Goal: Task Accomplishment & Management: Manage account settings

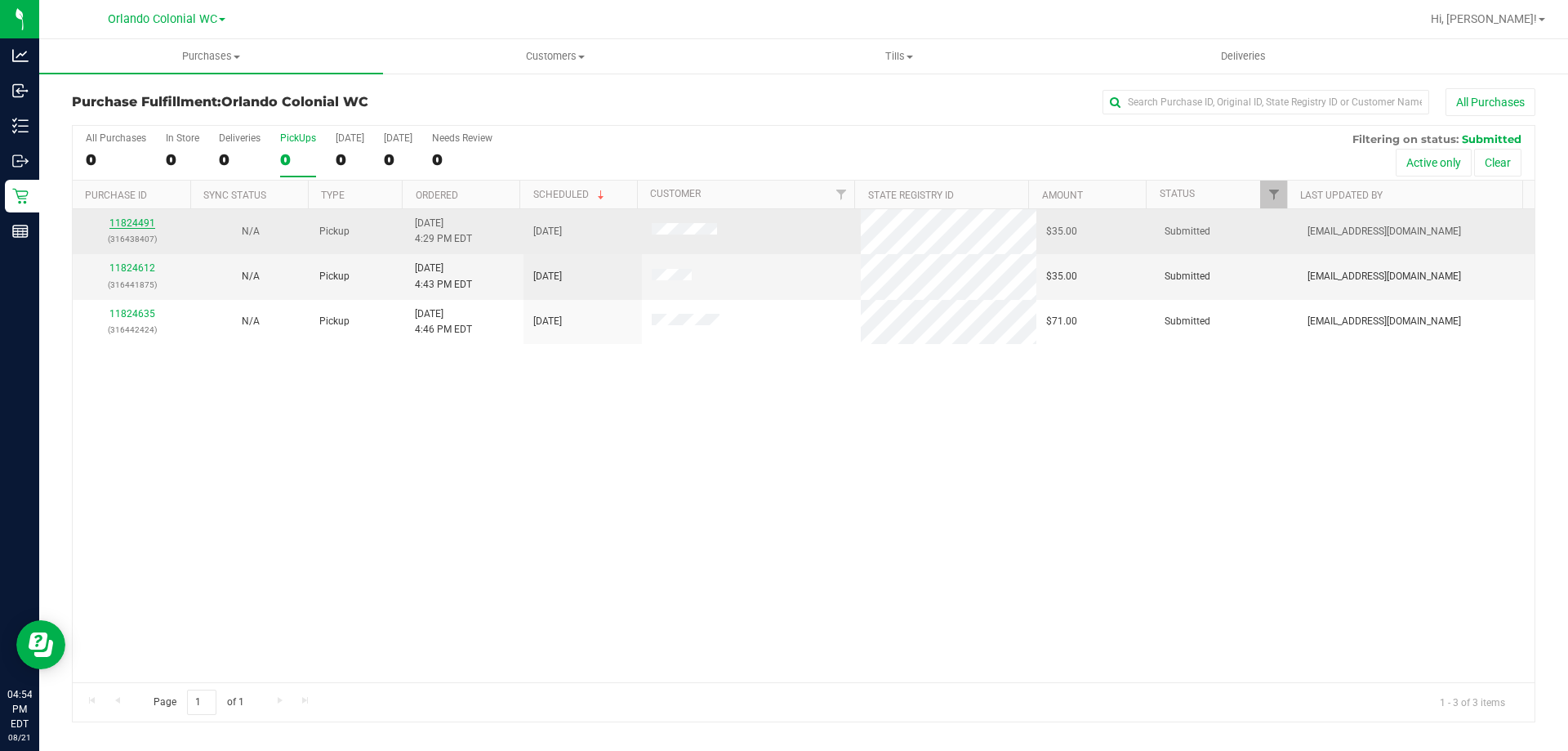
click at [137, 223] on link "11824491" at bounding box center [132, 223] width 46 height 12
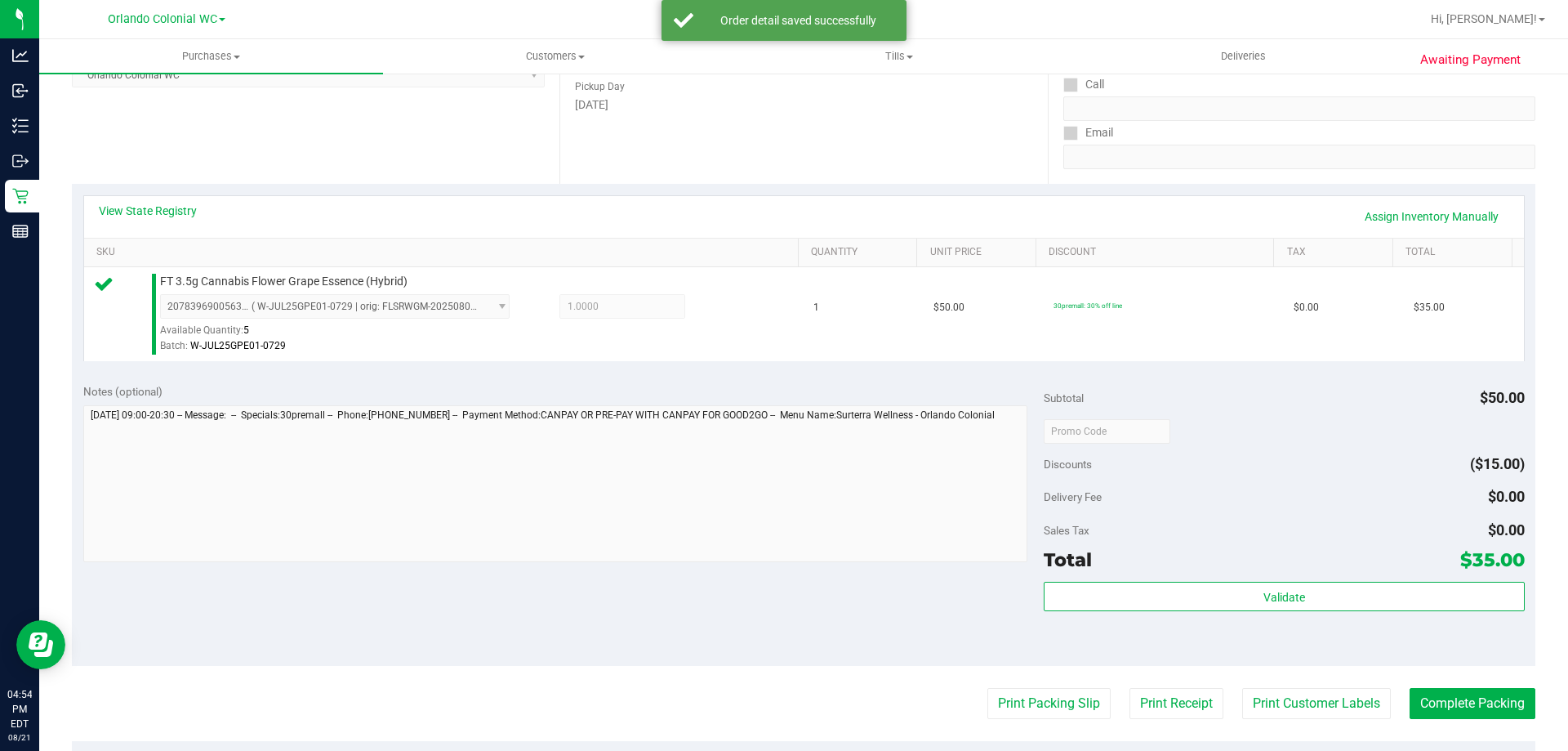
scroll to position [586, 0]
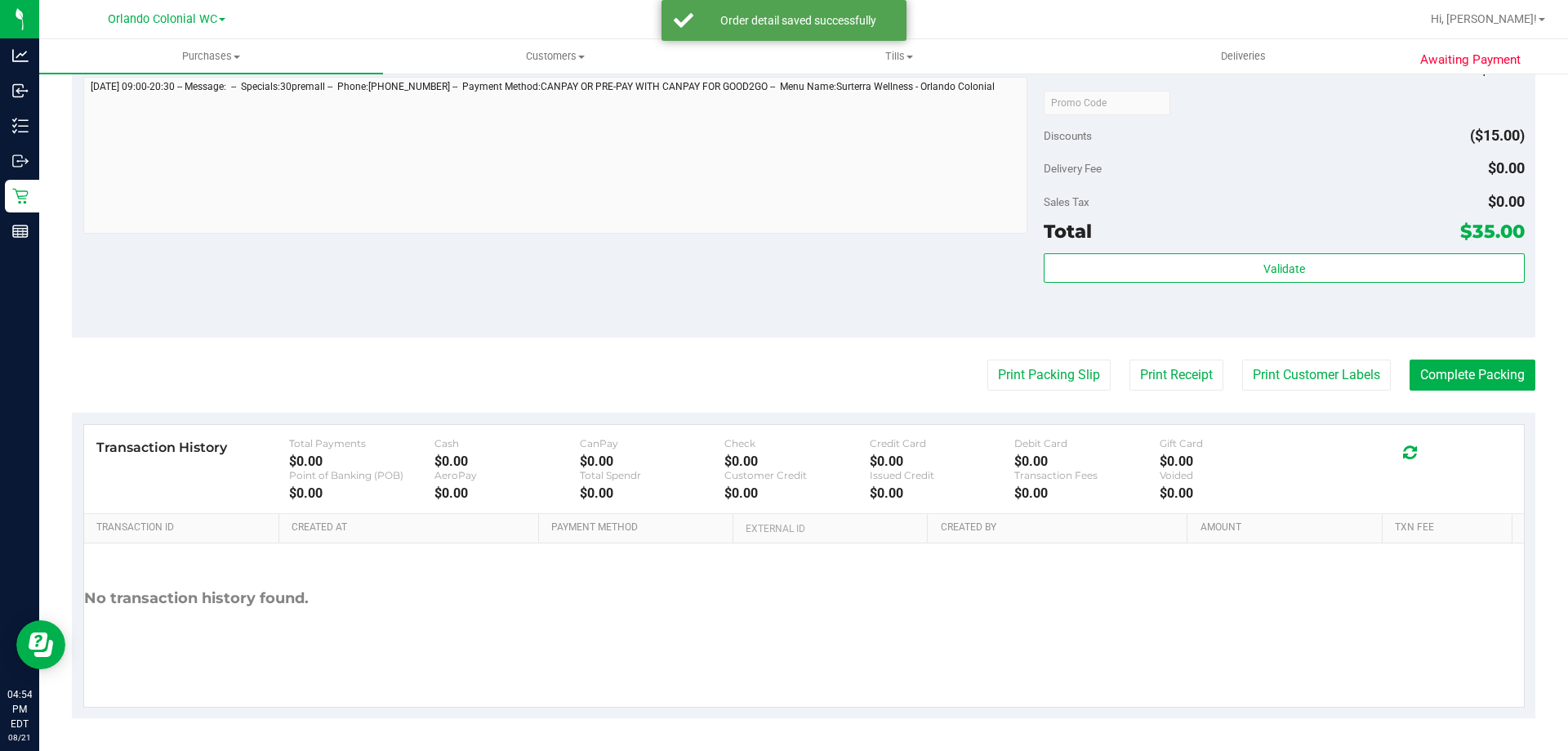
click at [1176, 240] on div "Total $35.00" at bounding box center [1284, 231] width 481 height 29
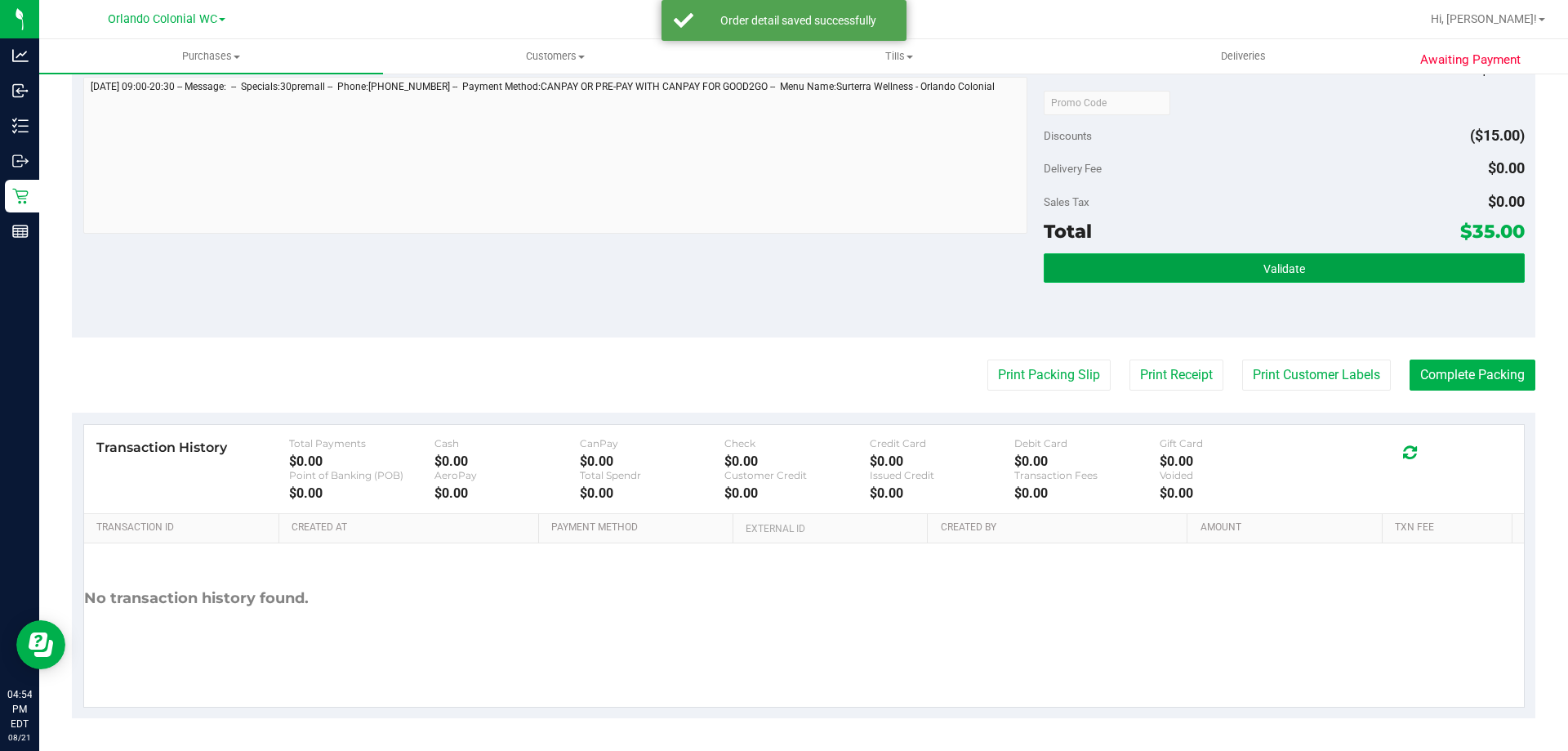
click at [1269, 282] on button "Validate" at bounding box center [1284, 268] width 481 height 29
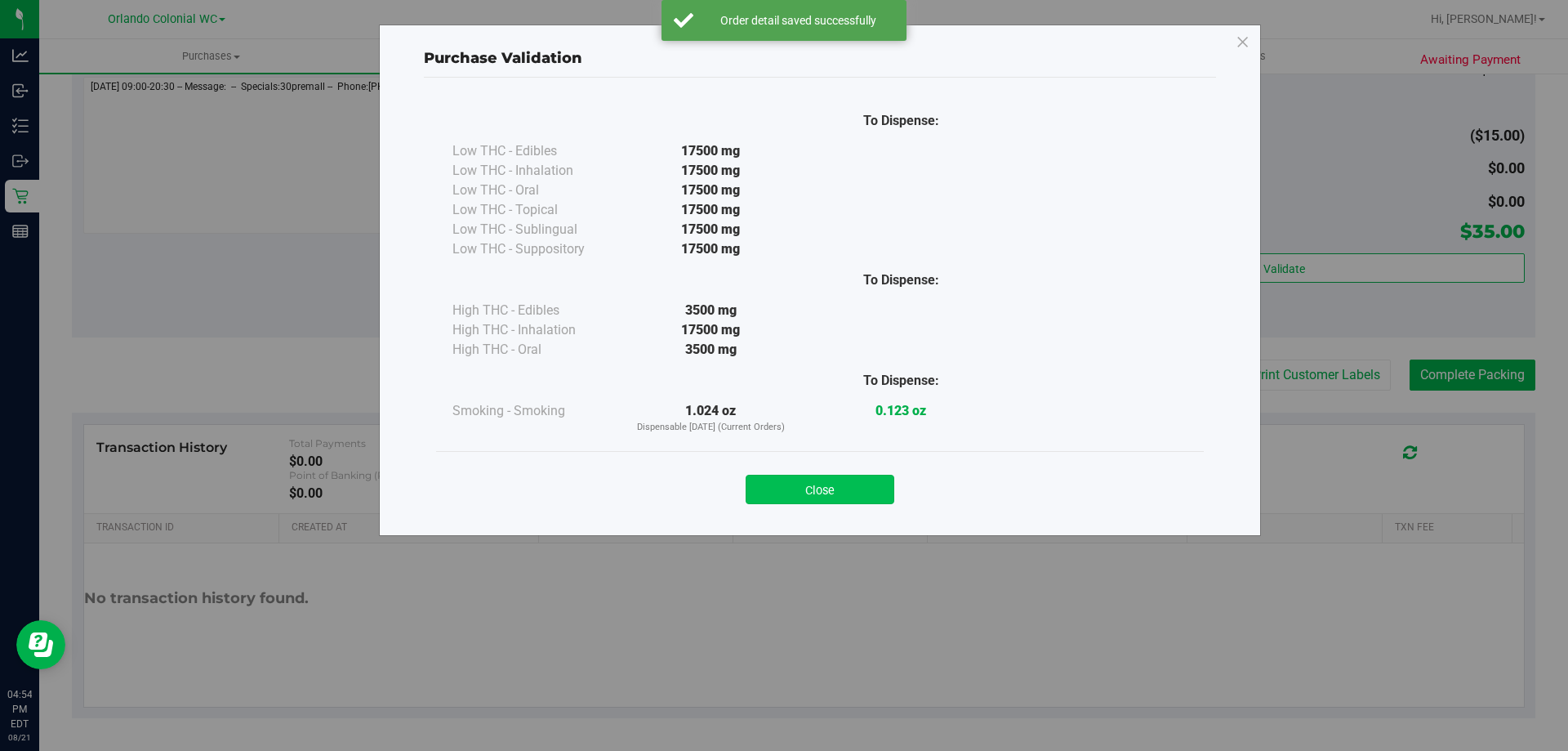
click at [854, 500] on button "Close" at bounding box center [820, 490] width 149 height 29
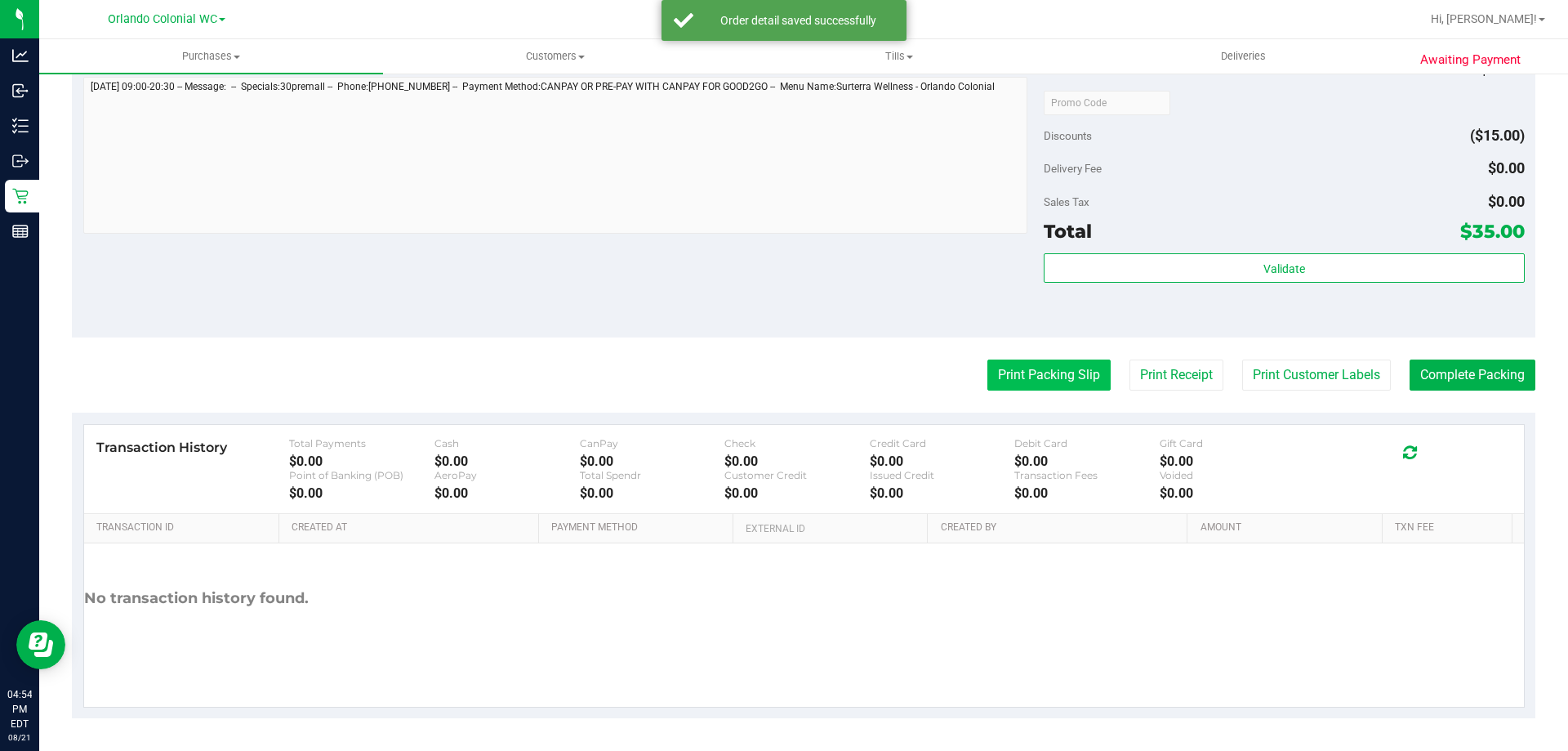
click at [1015, 378] on button "Print Packing Slip" at bounding box center [1049, 375] width 123 height 31
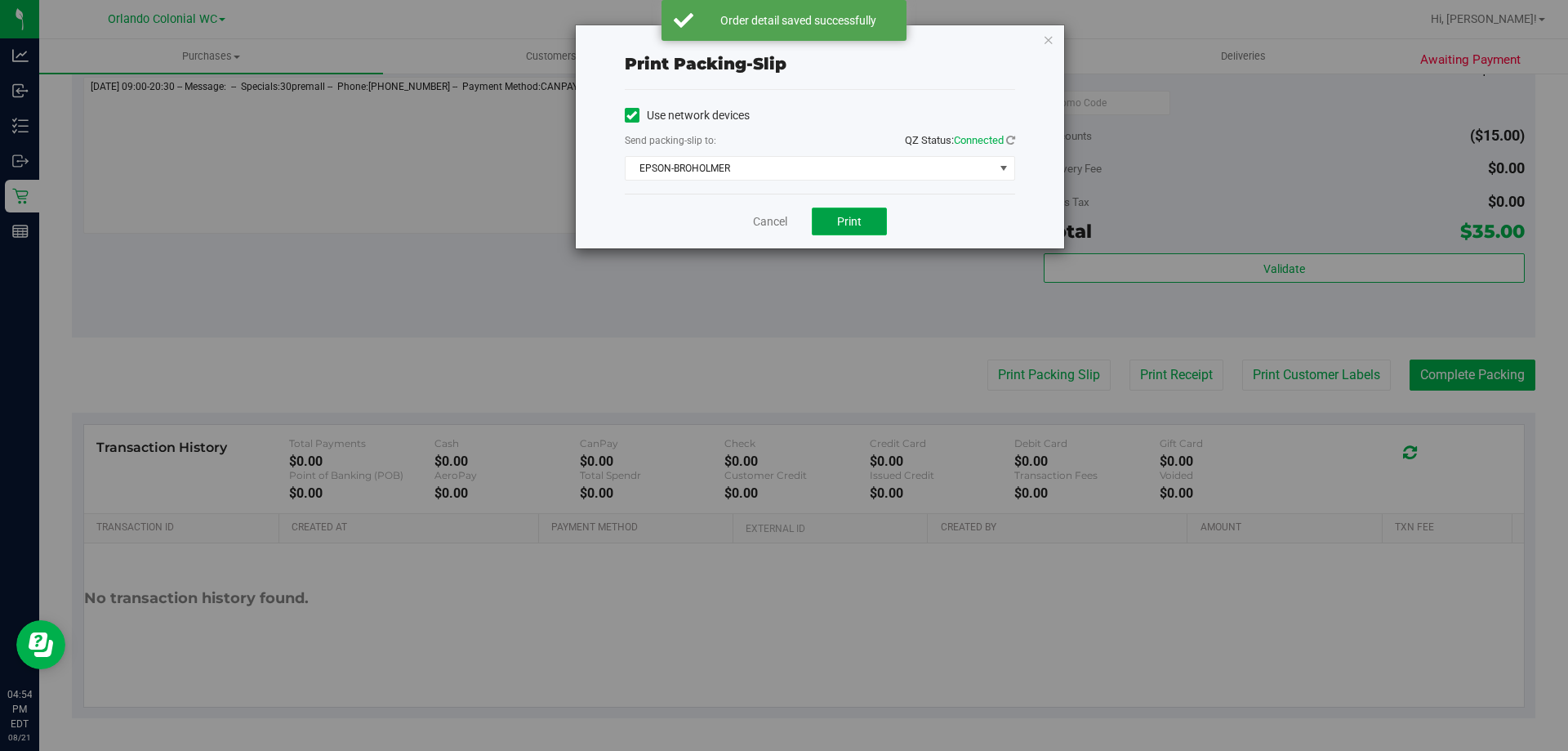
click at [856, 218] on span "Print" at bounding box center [849, 221] width 24 height 13
click at [783, 223] on link "Cancel" at bounding box center [770, 222] width 34 height 18
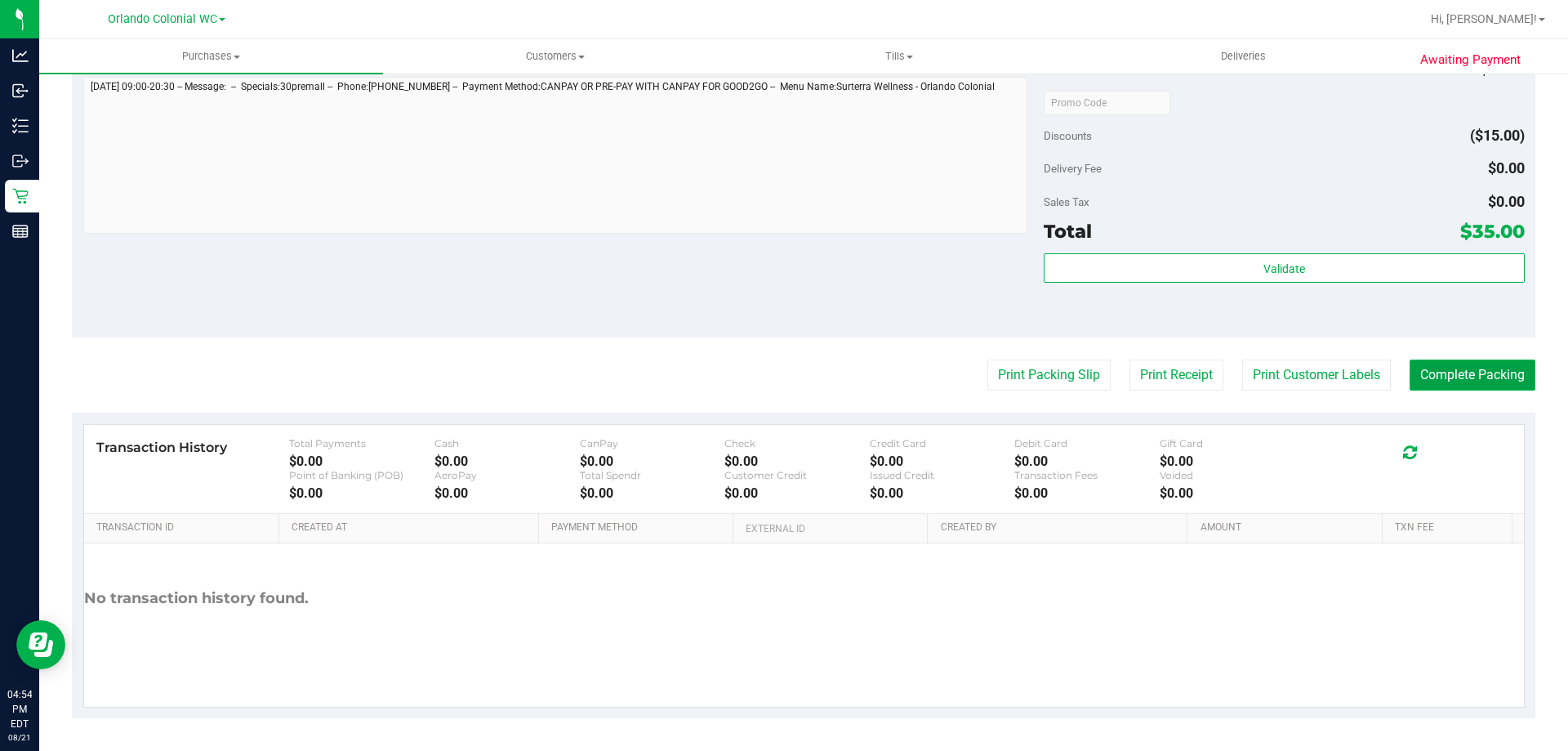
click at [1477, 373] on button "Complete Packing" at bounding box center [1473, 375] width 126 height 31
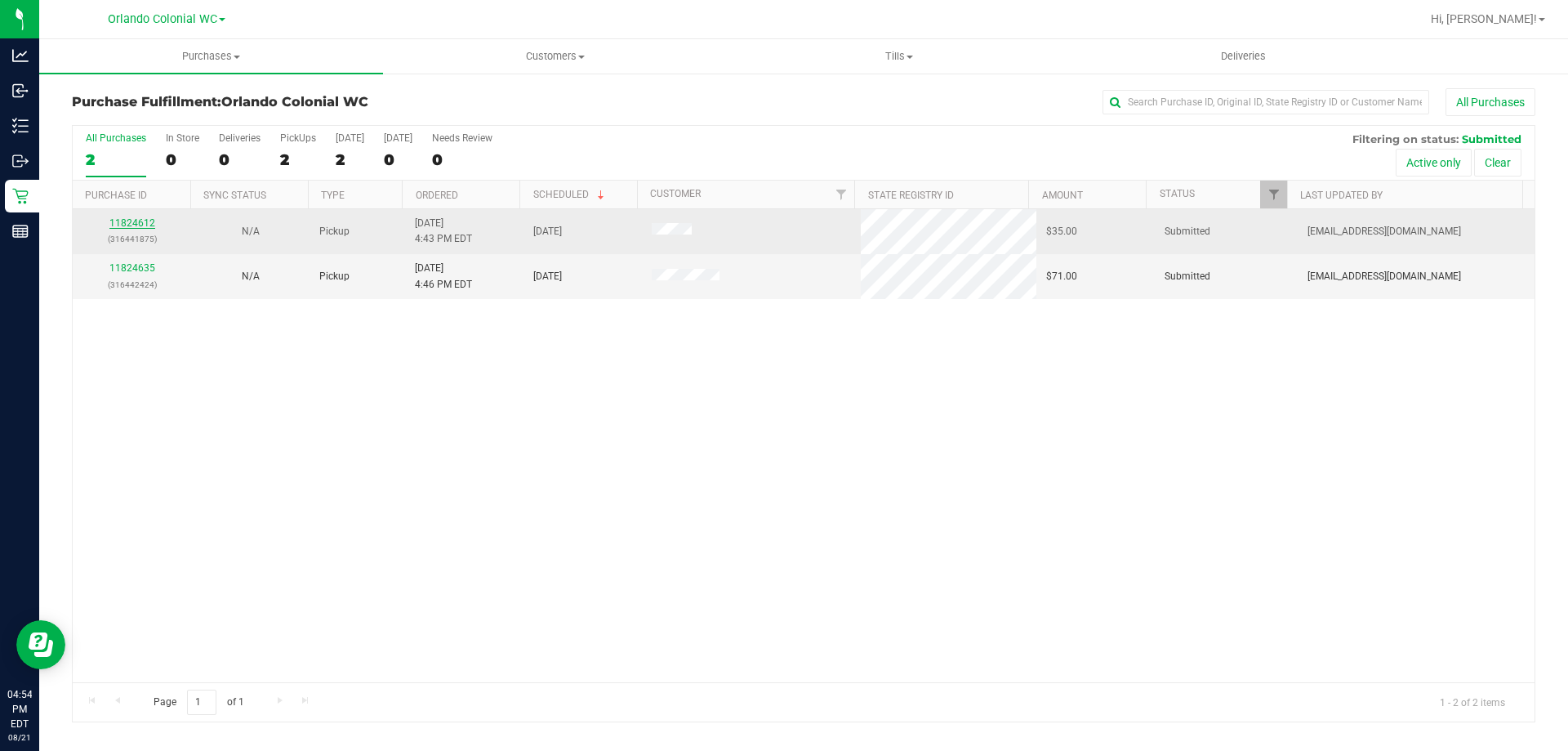
click at [146, 227] on link "11824612" at bounding box center [132, 223] width 46 height 12
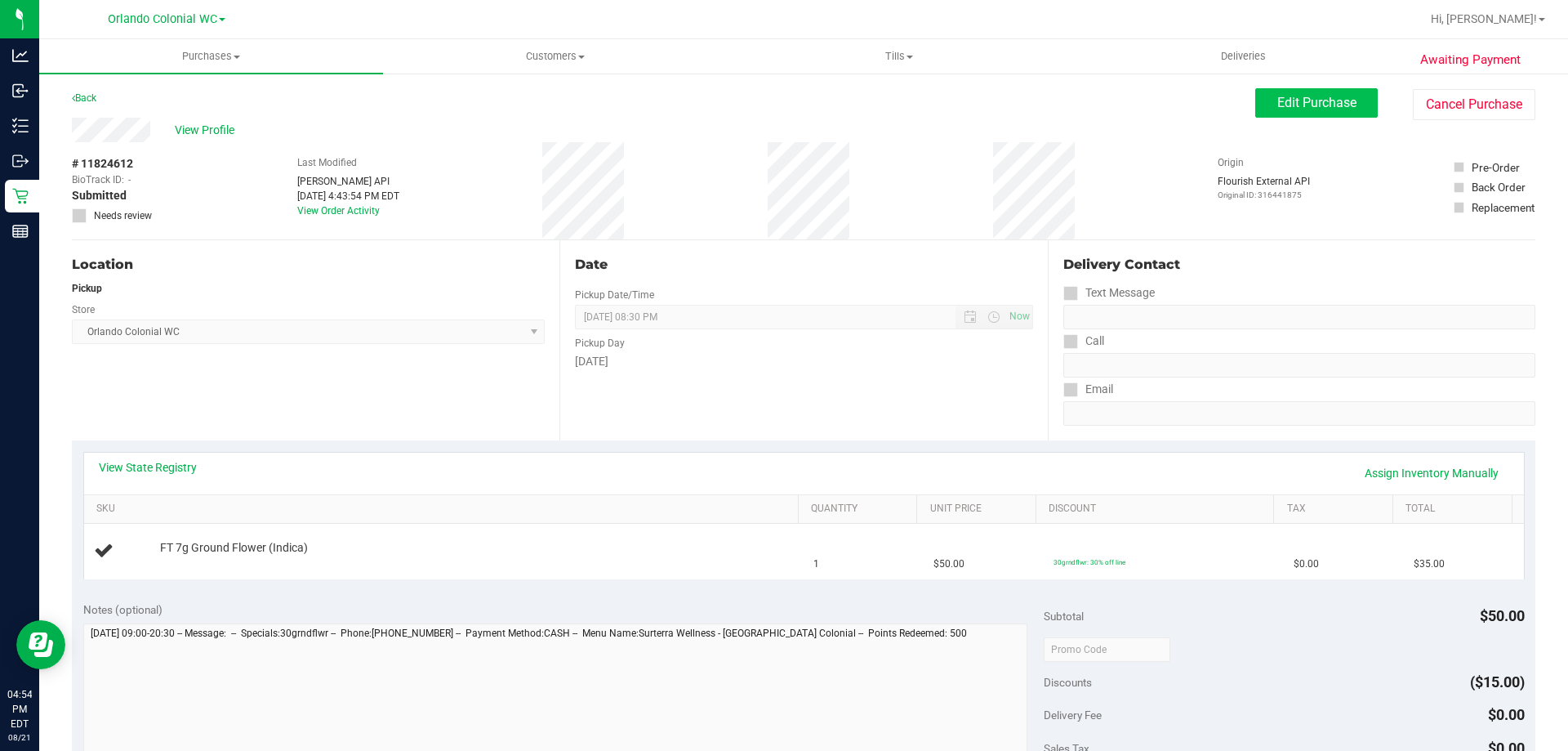
click at [1291, 108] on span "Edit Purchase" at bounding box center [1316, 103] width 79 height 16
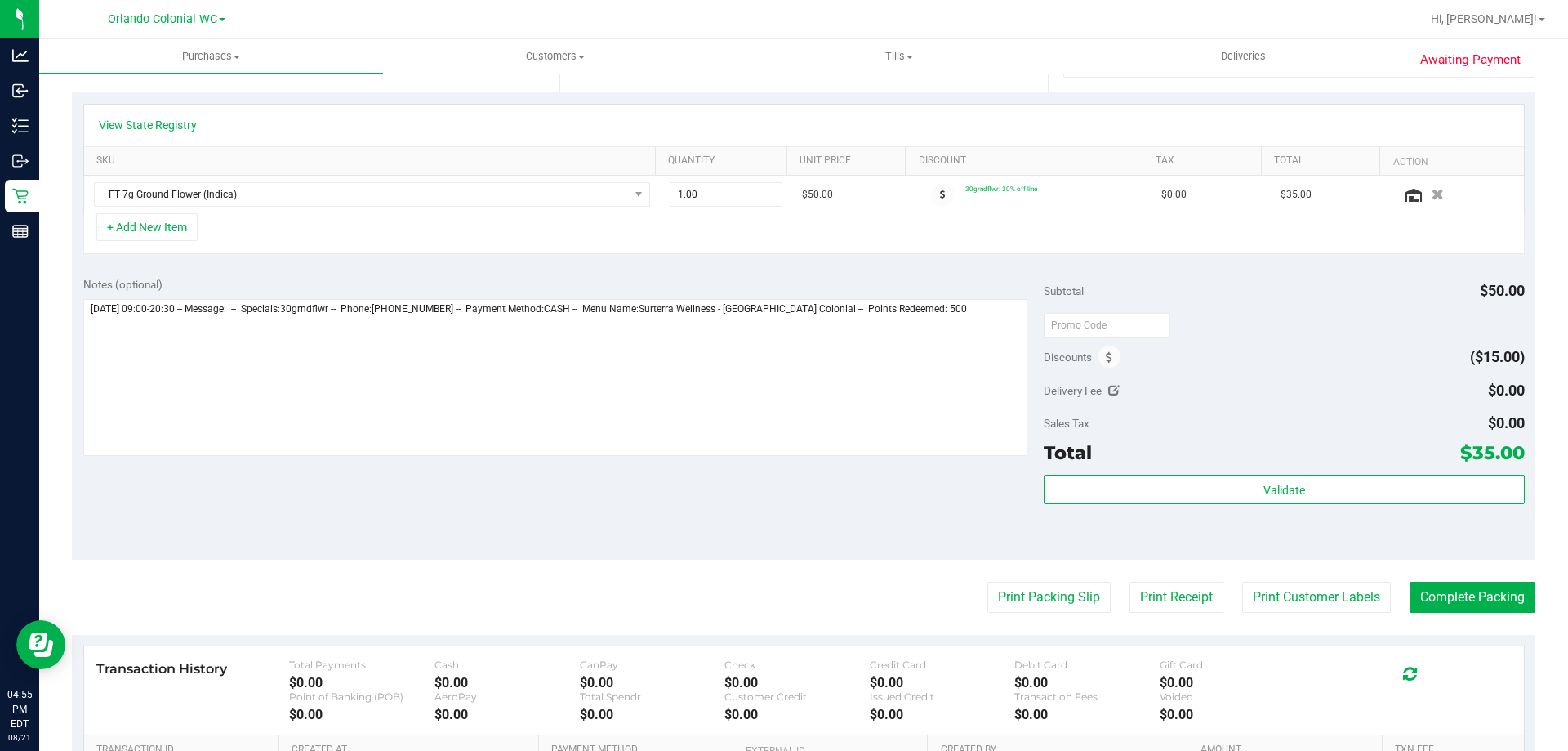
scroll to position [351, 0]
click at [1106, 354] on icon at bounding box center [1109, 355] width 7 height 12
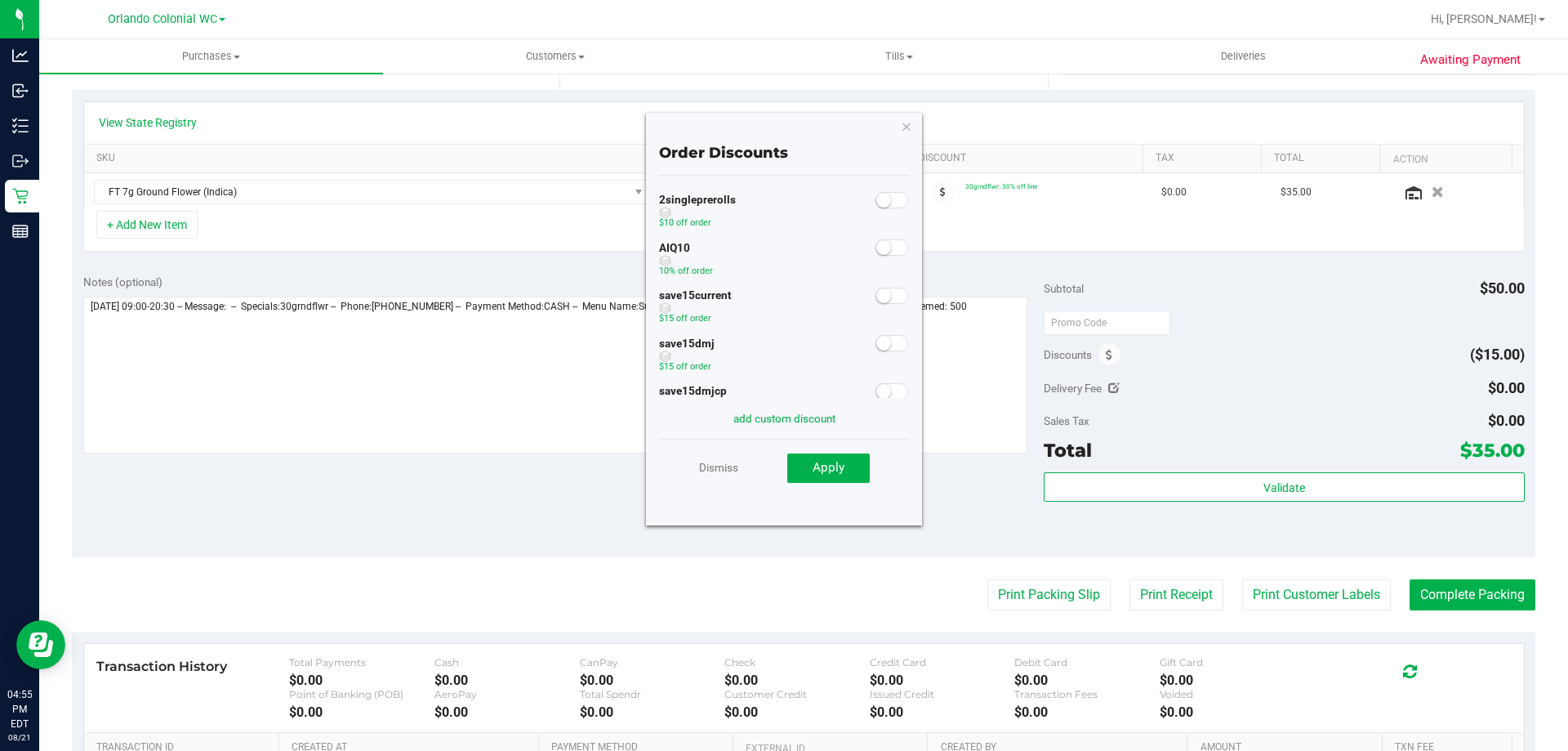
click at [877, 247] on small at bounding box center [884, 247] width 15 height 15
click at [841, 467] on span "Apply" at bounding box center [828, 467] width 32 height 15
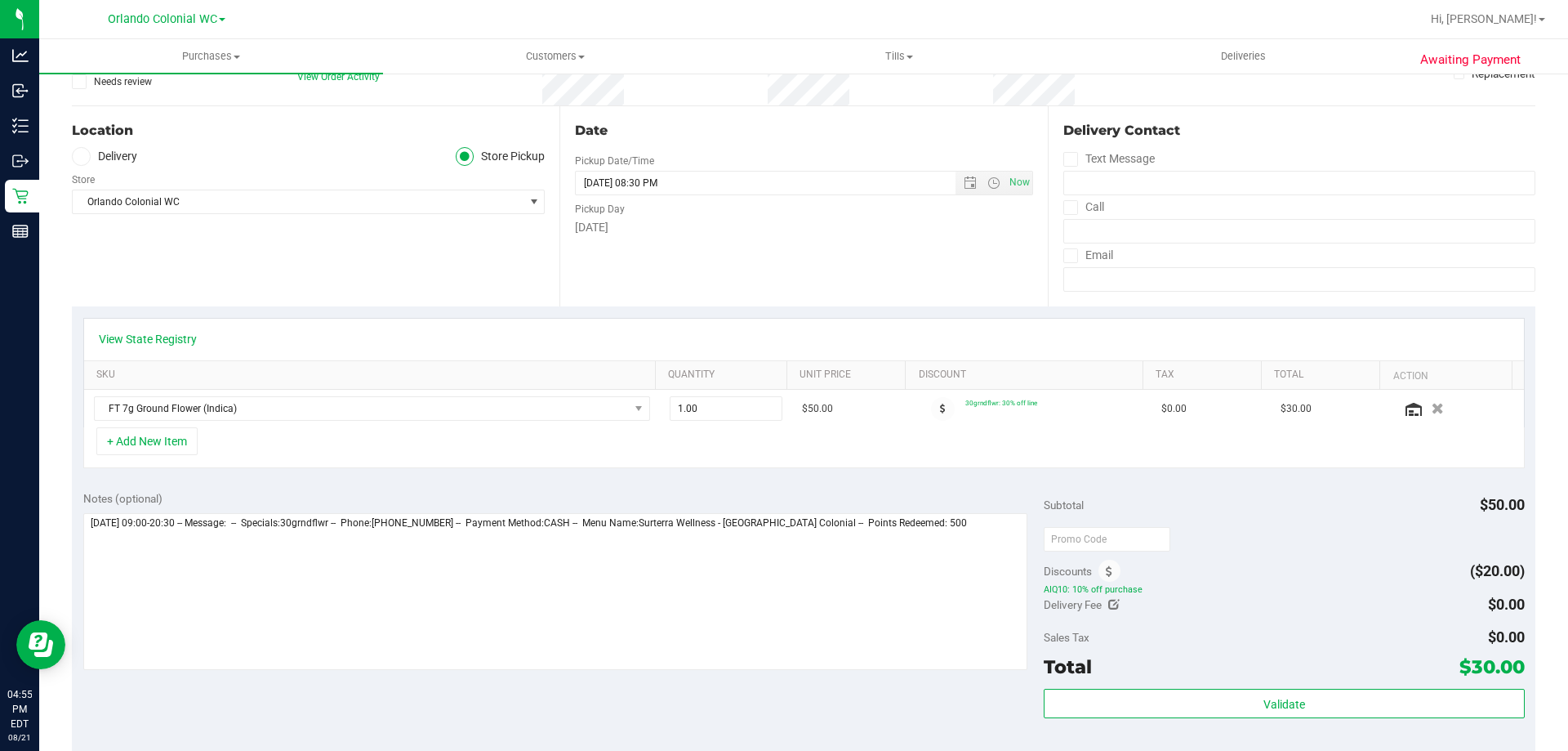
scroll to position [0, 0]
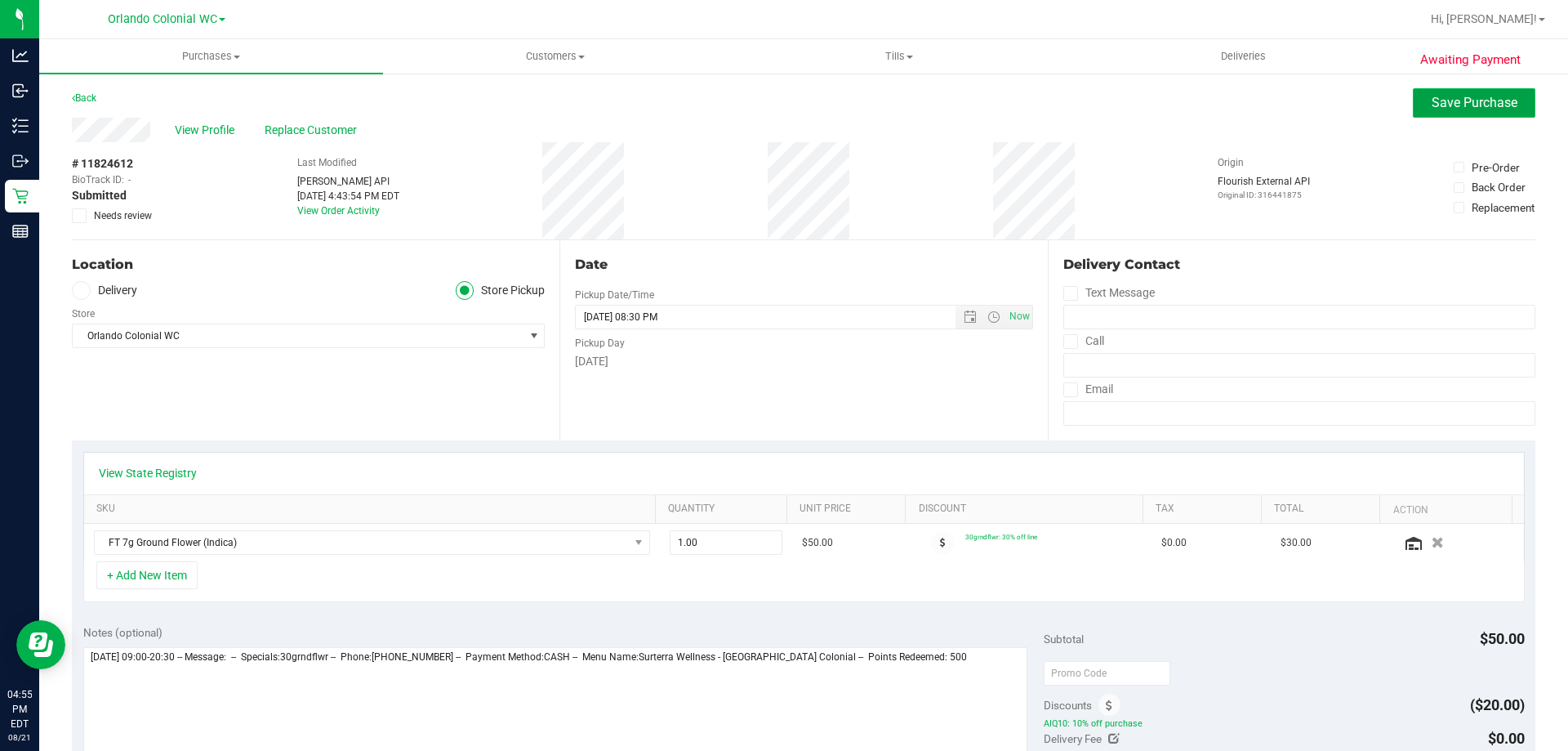
click at [1452, 104] on span "Save Purchase" at bounding box center [1475, 103] width 86 height 16
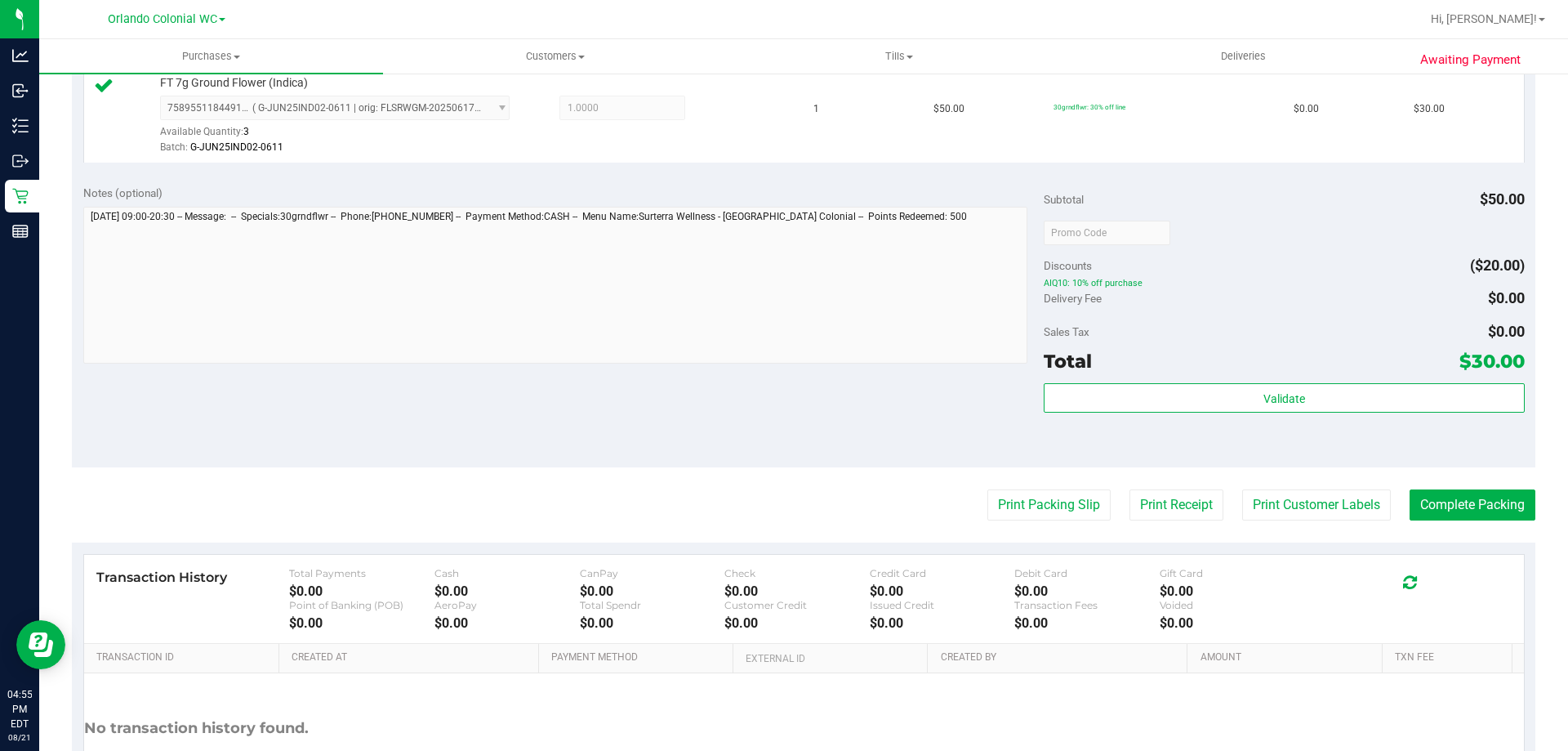
scroll to position [586, 0]
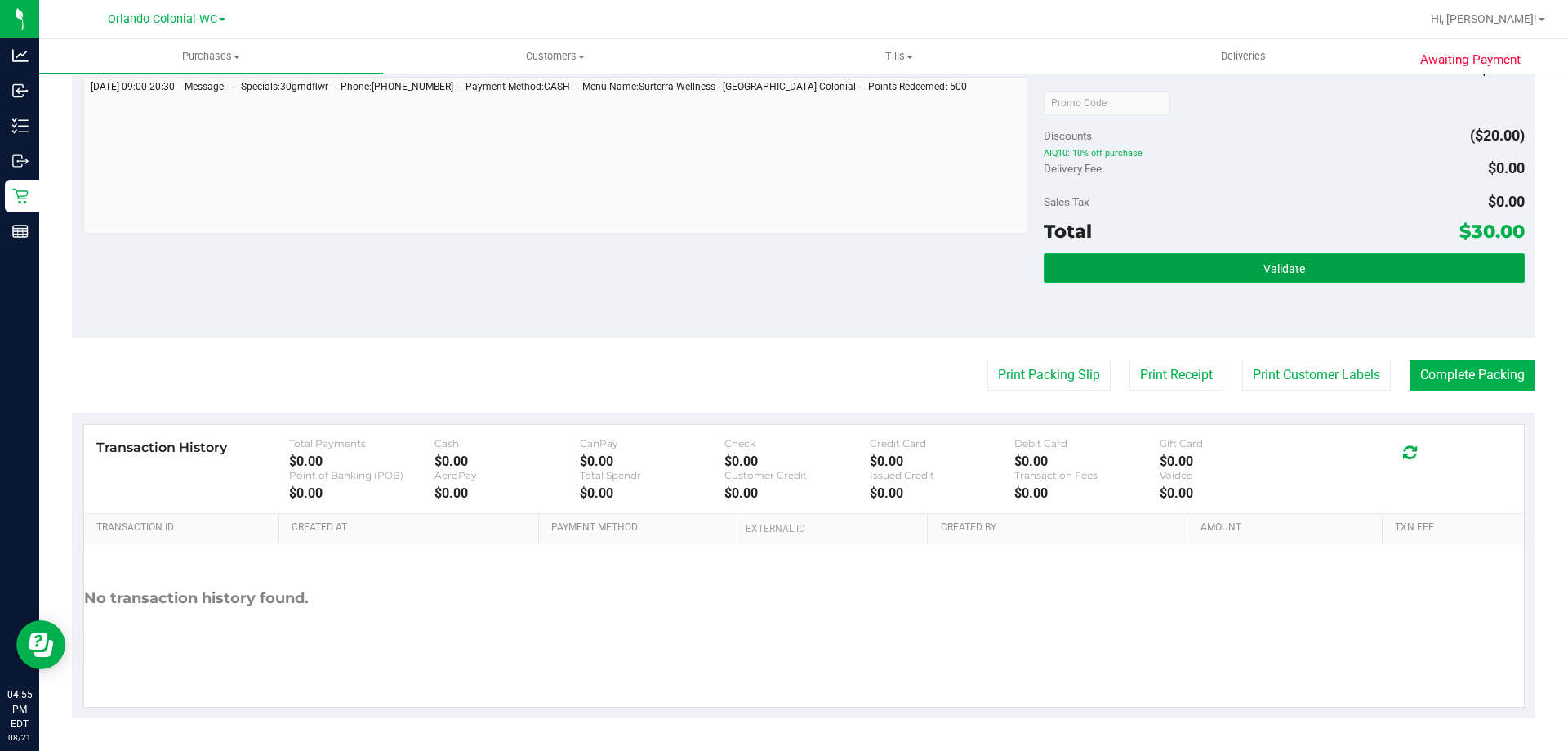
click at [1252, 277] on button "Validate" at bounding box center [1284, 268] width 481 height 29
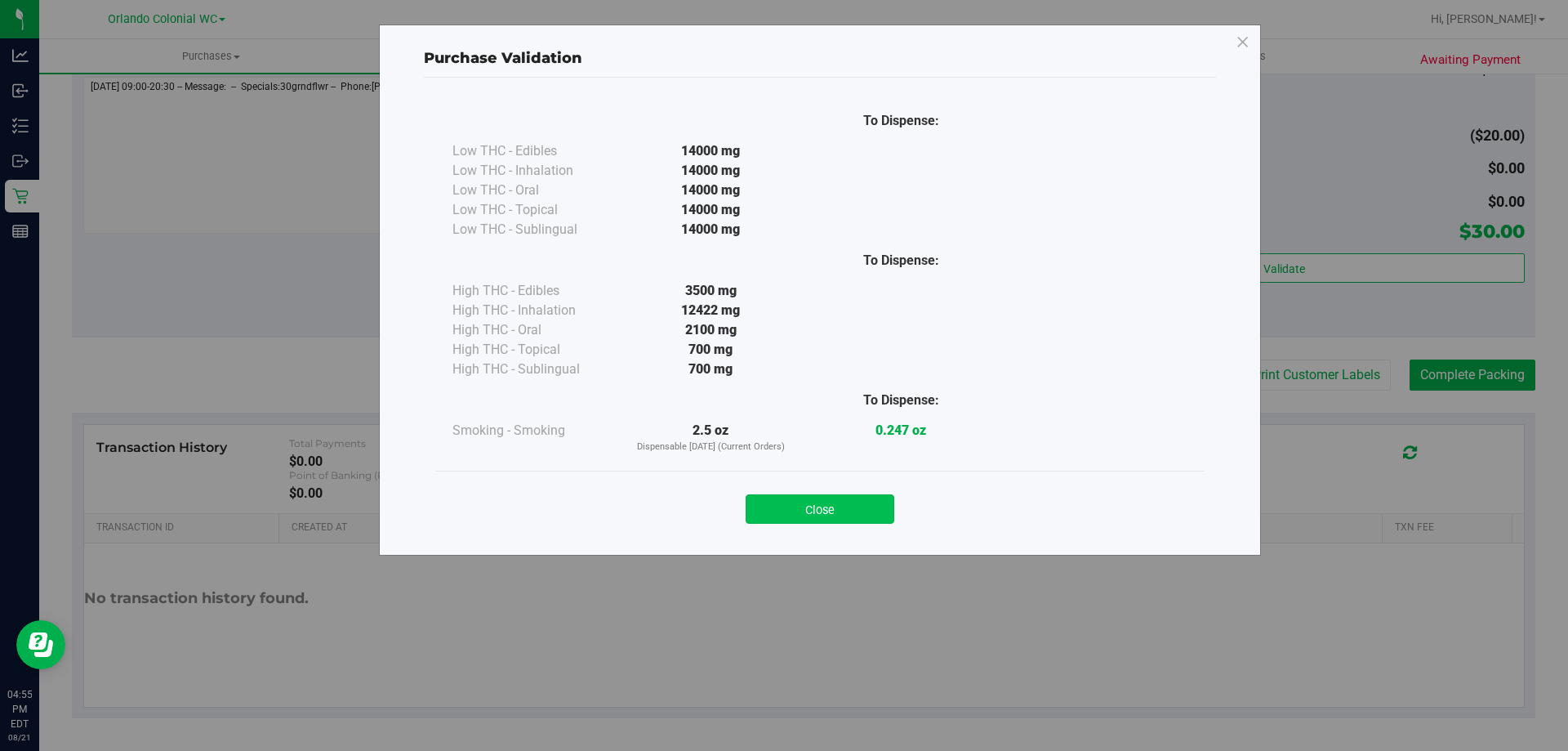
click at [855, 503] on button "Close" at bounding box center [820, 509] width 149 height 29
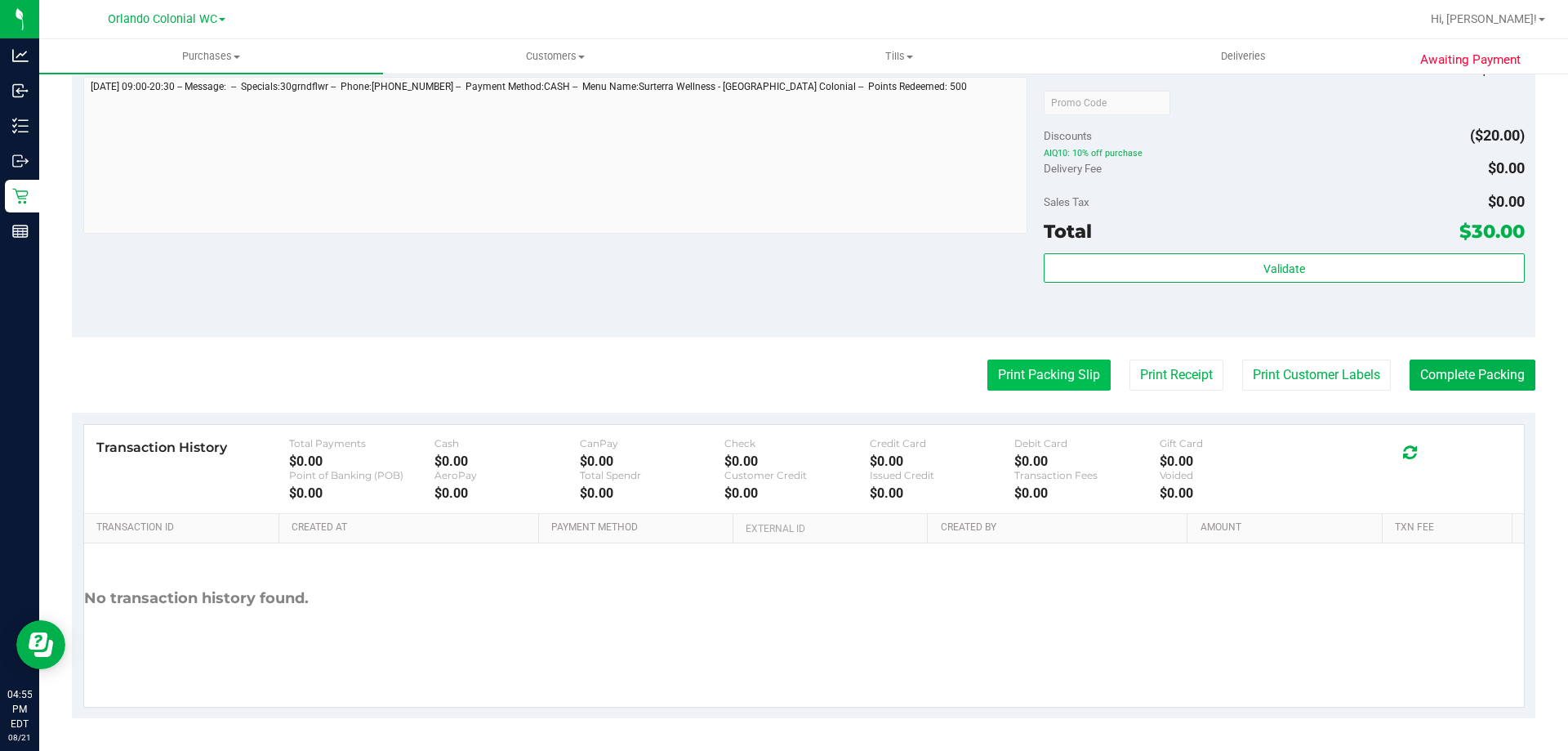
click at [1021, 372] on button "Print Packing Slip" at bounding box center [1049, 375] width 123 height 31
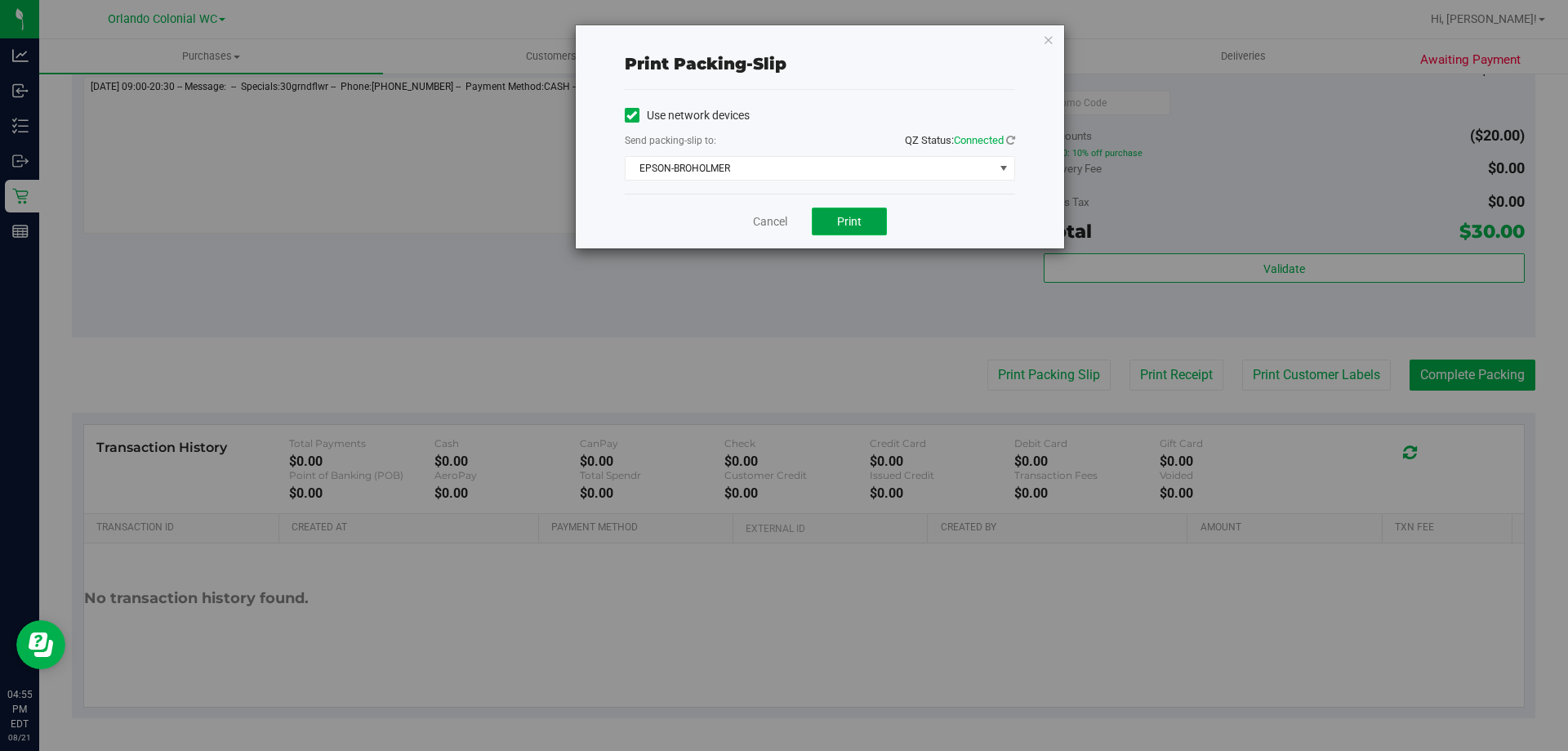
click at [857, 210] on button "Print" at bounding box center [850, 221] width 75 height 27
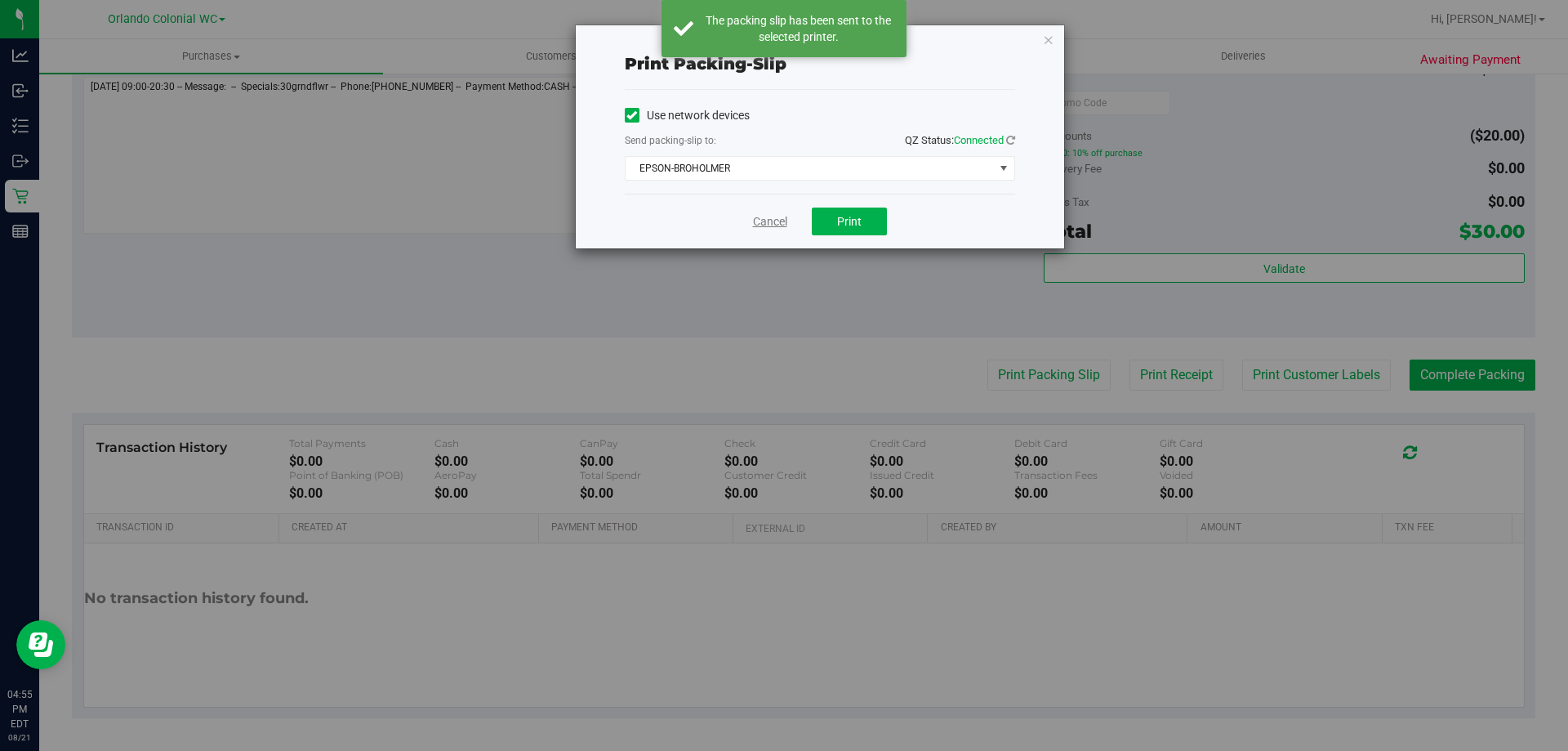
click at [768, 223] on link "Cancel" at bounding box center [770, 222] width 34 height 18
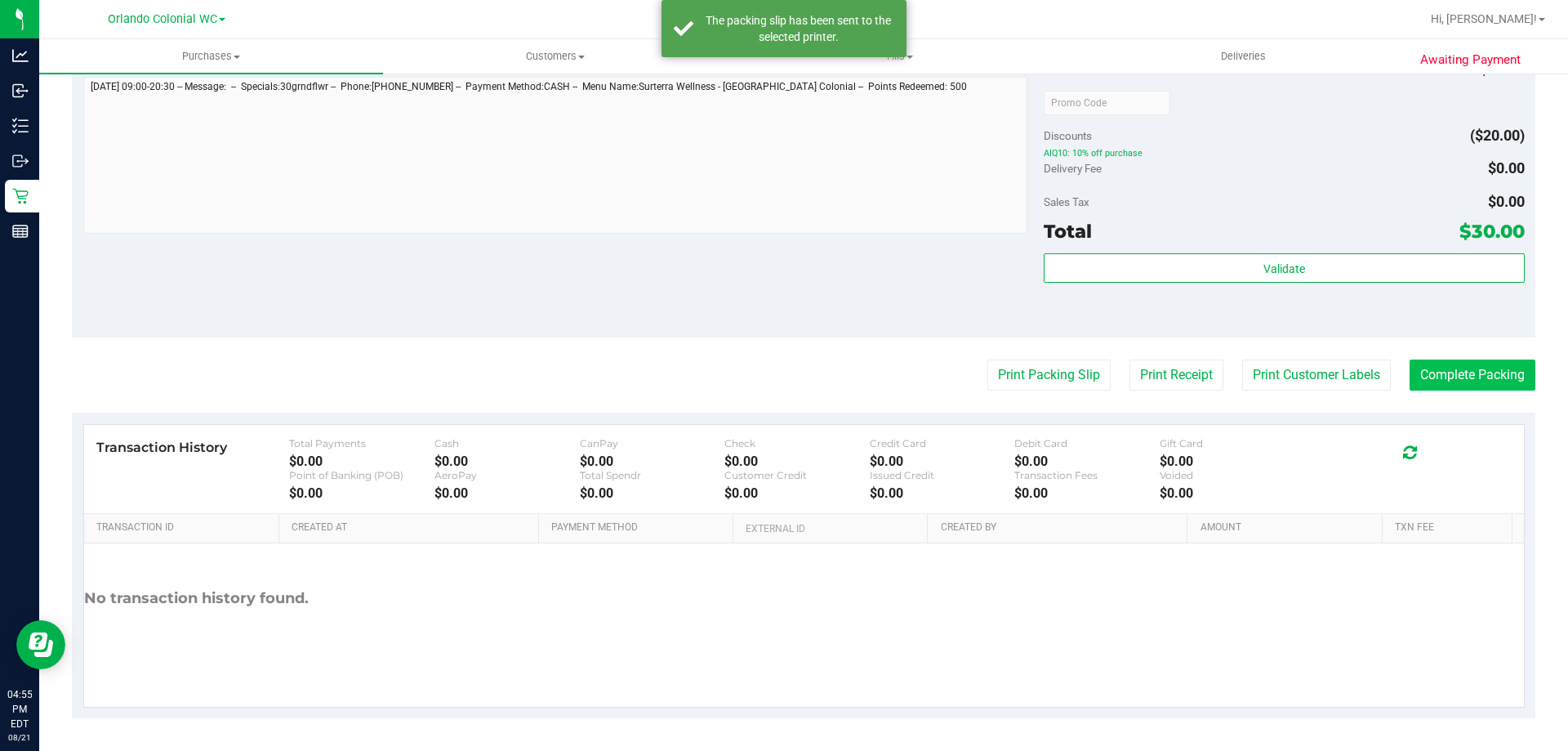
click at [1454, 378] on button "Complete Packing" at bounding box center [1473, 375] width 126 height 31
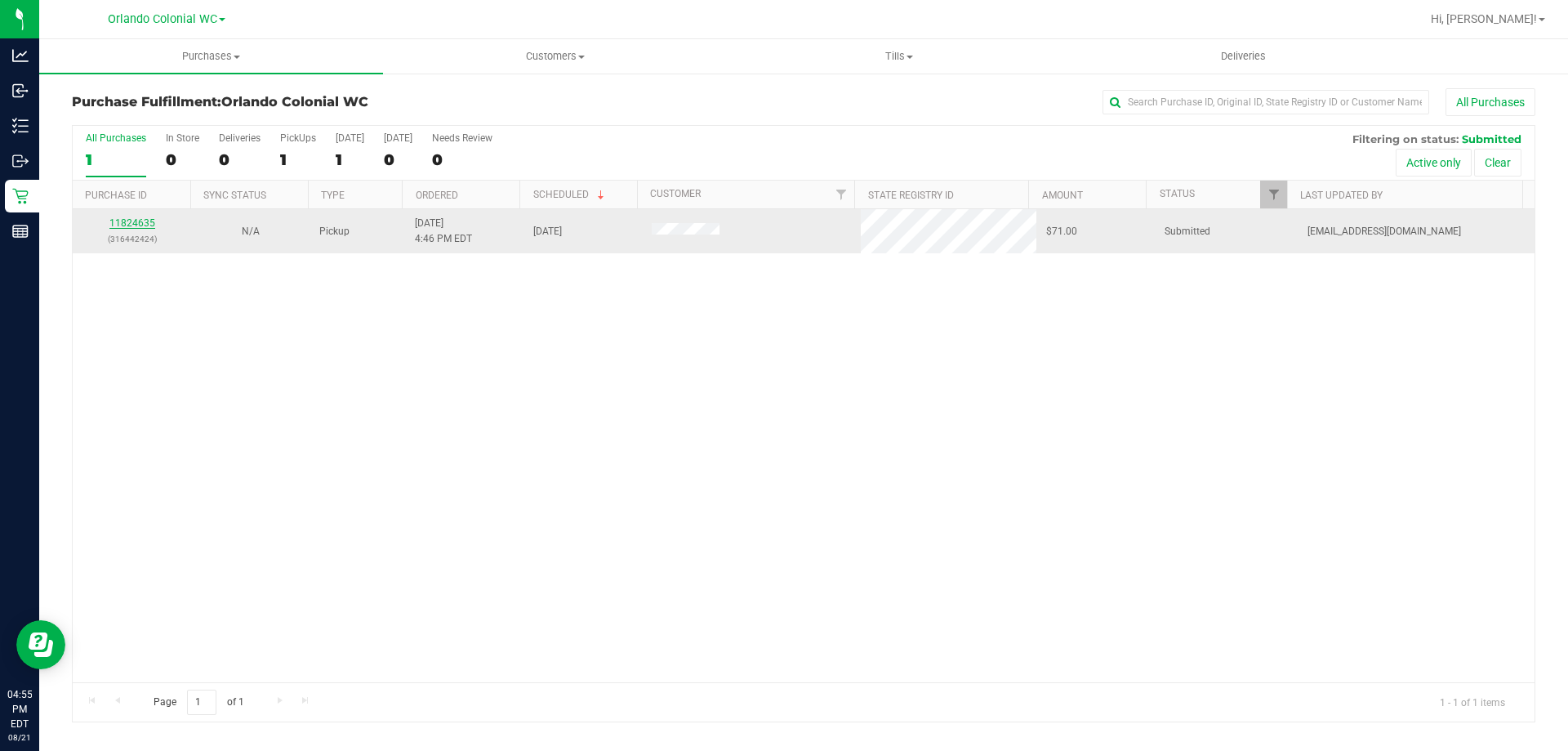
click at [132, 225] on link "11824635" at bounding box center [132, 223] width 46 height 12
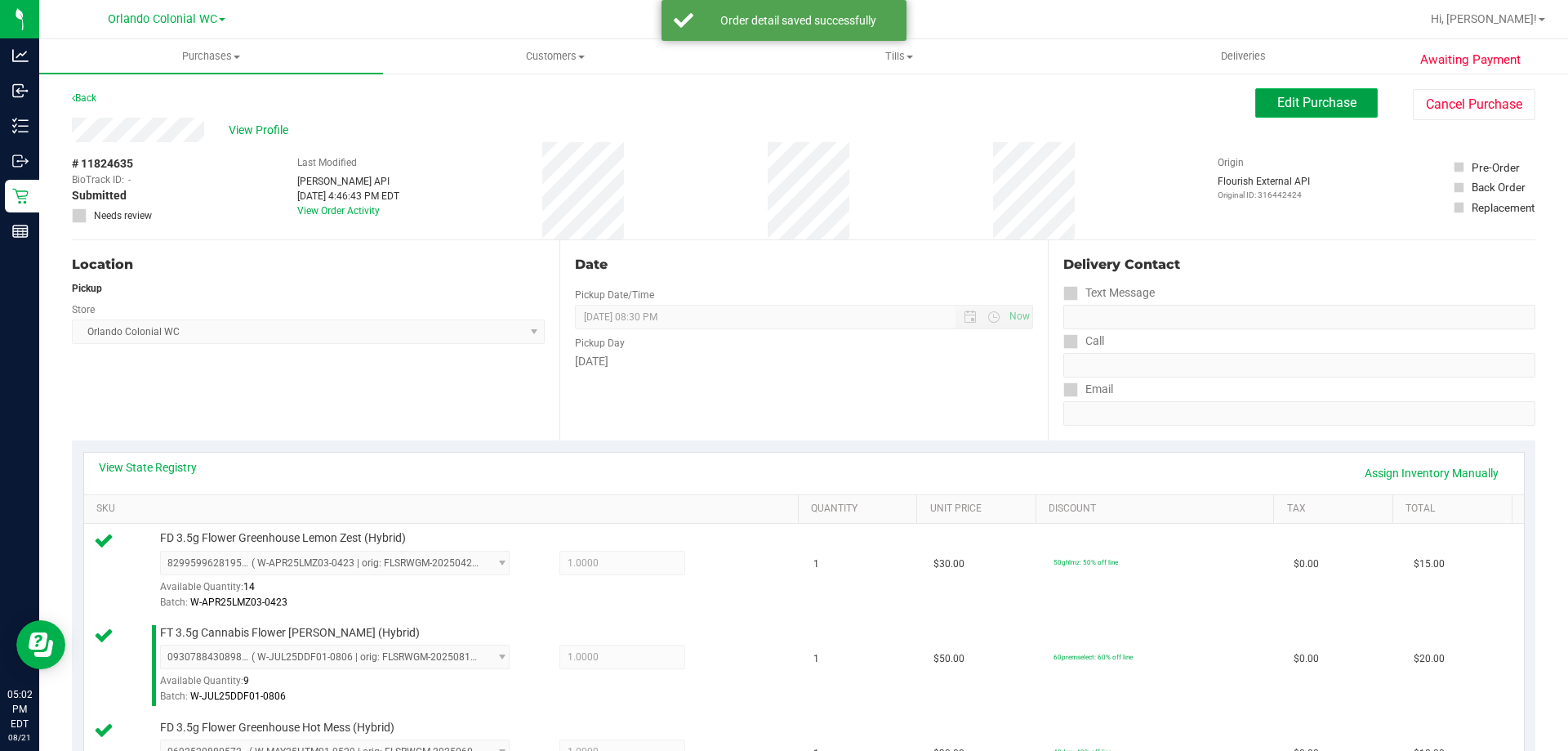
click at [1297, 107] on span "Edit Purchase" at bounding box center [1316, 103] width 79 height 16
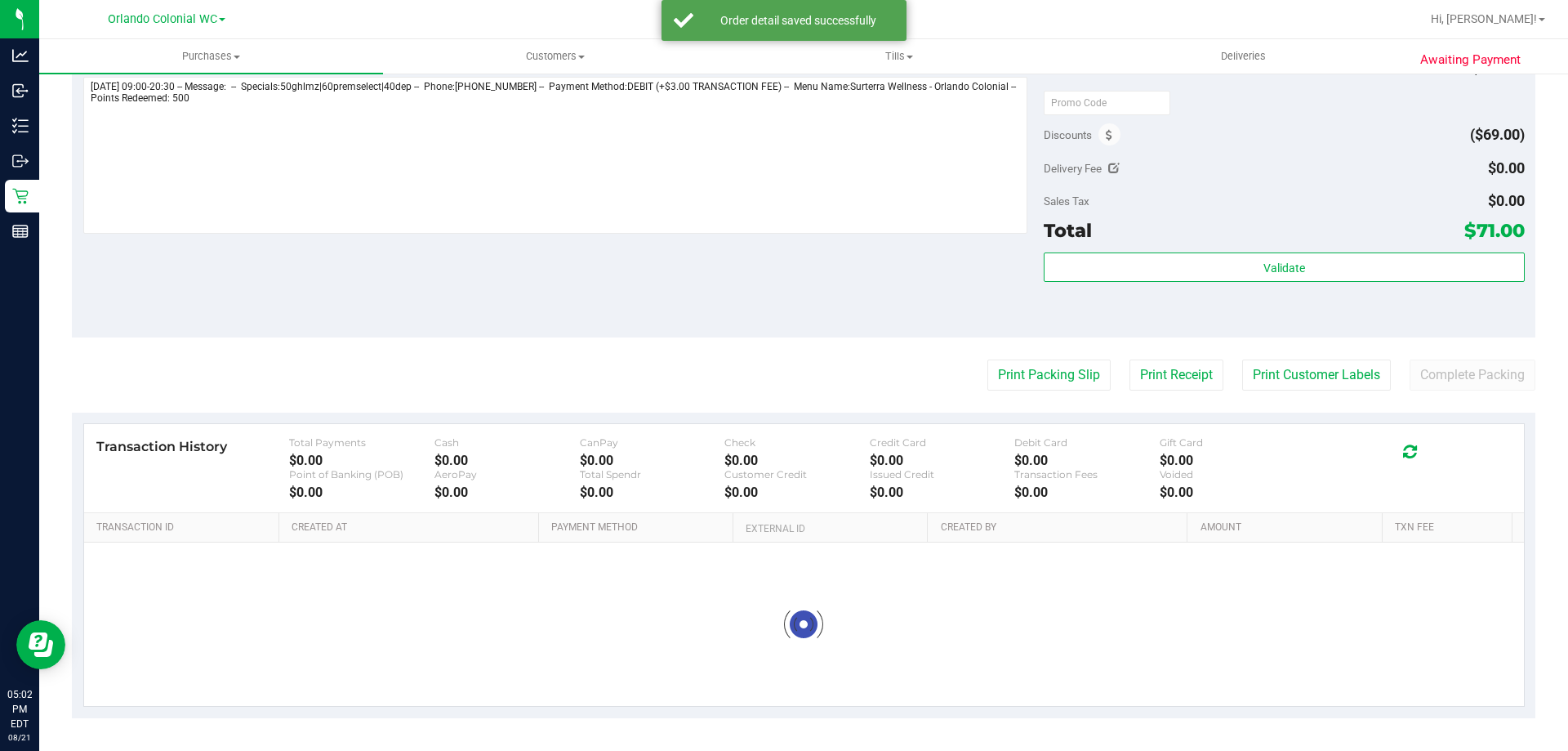
scroll to position [685, 0]
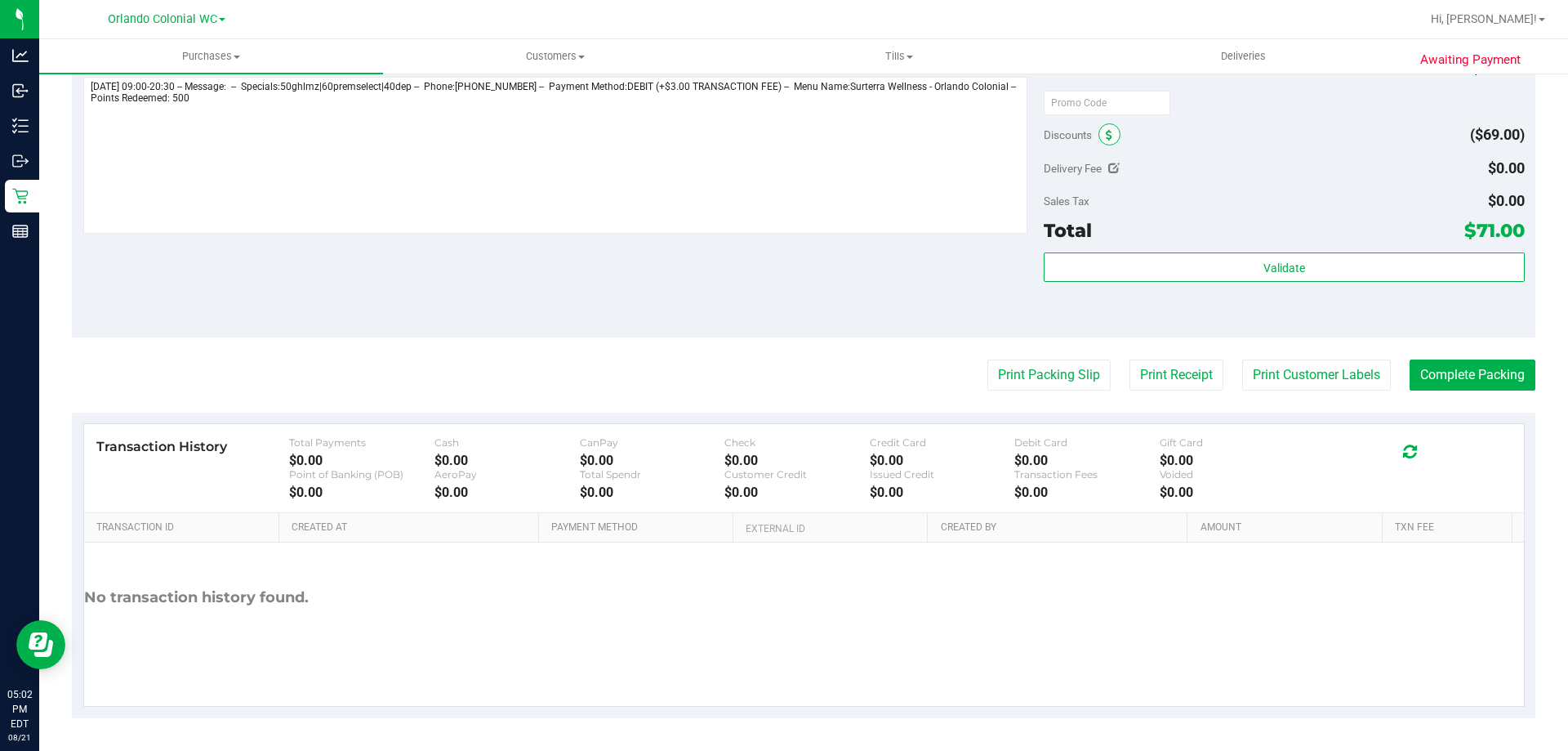
click at [1106, 140] on icon at bounding box center [1109, 136] width 7 height 12
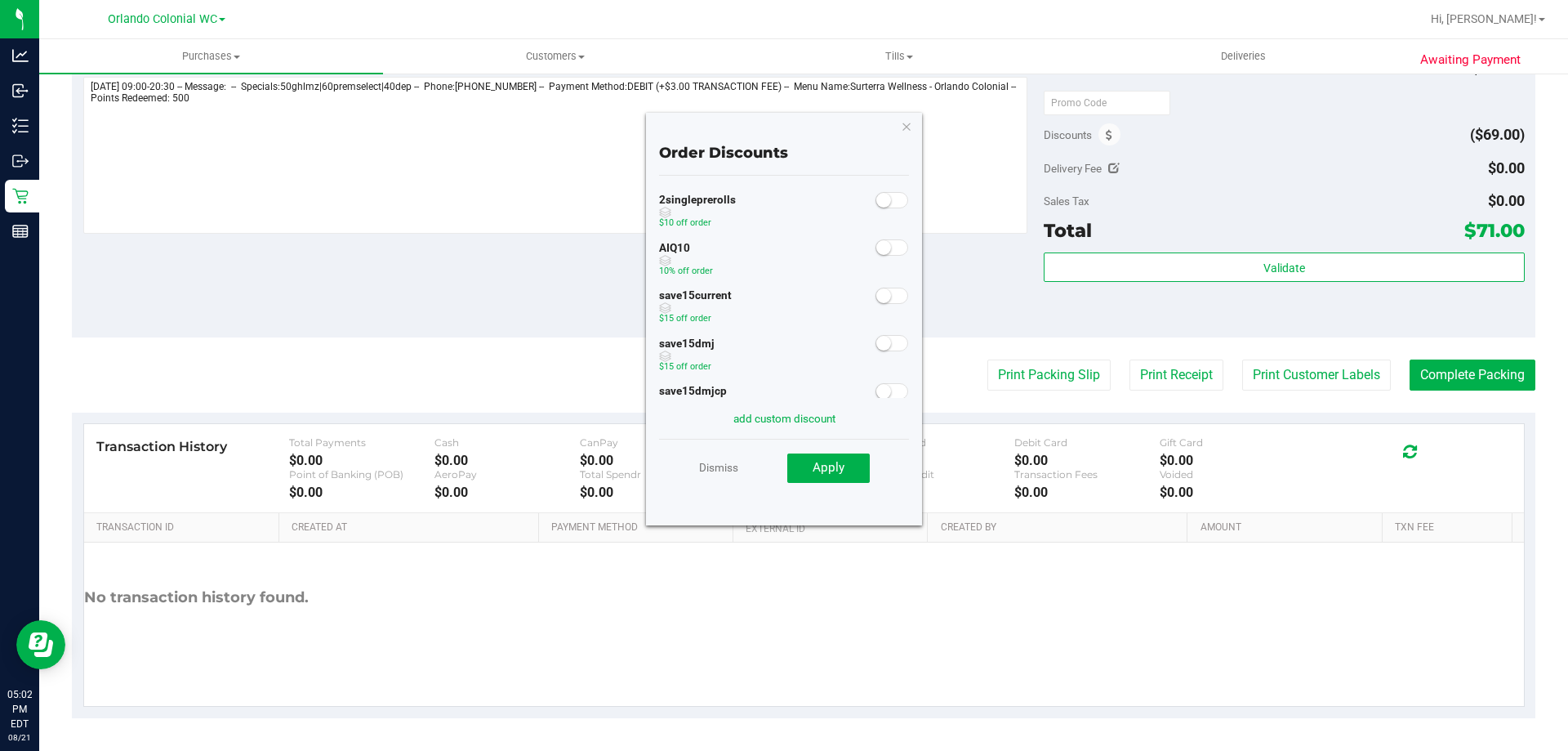
click at [877, 245] on small at bounding box center [884, 247] width 15 height 15
click at [852, 477] on button "Apply" at bounding box center [829, 468] width 82 height 29
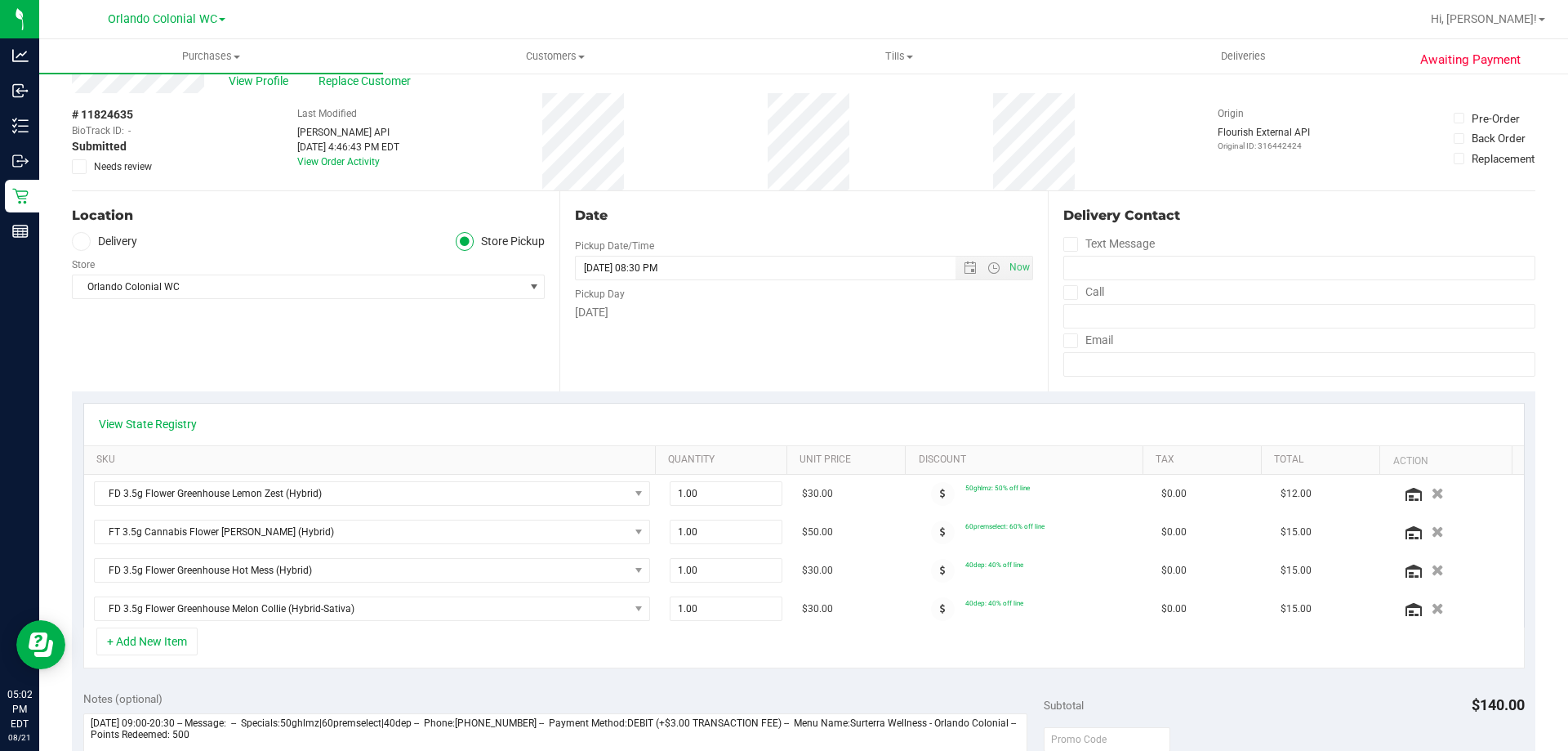
scroll to position [0, 0]
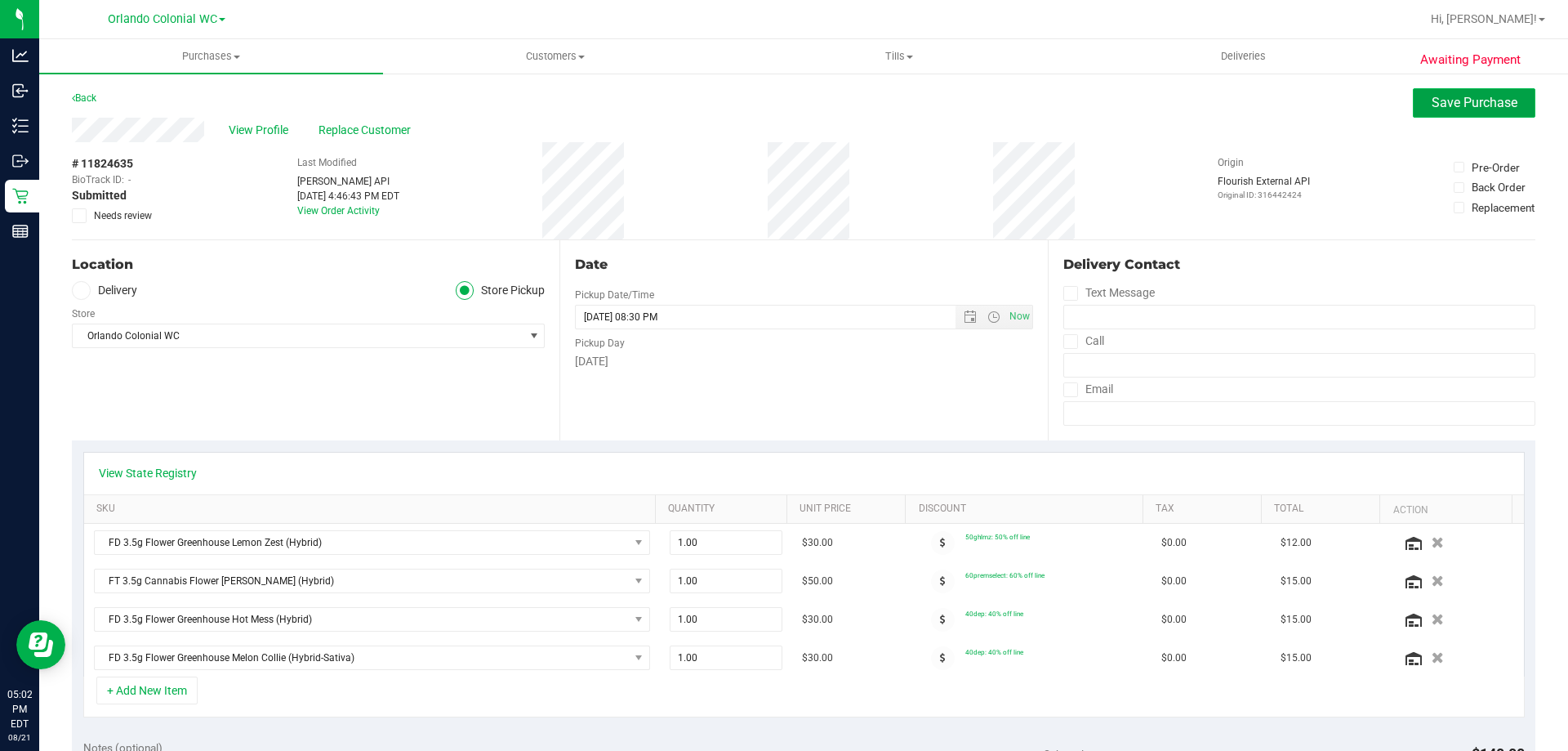
click at [1432, 101] on span "Save Purchase" at bounding box center [1475, 103] width 86 height 16
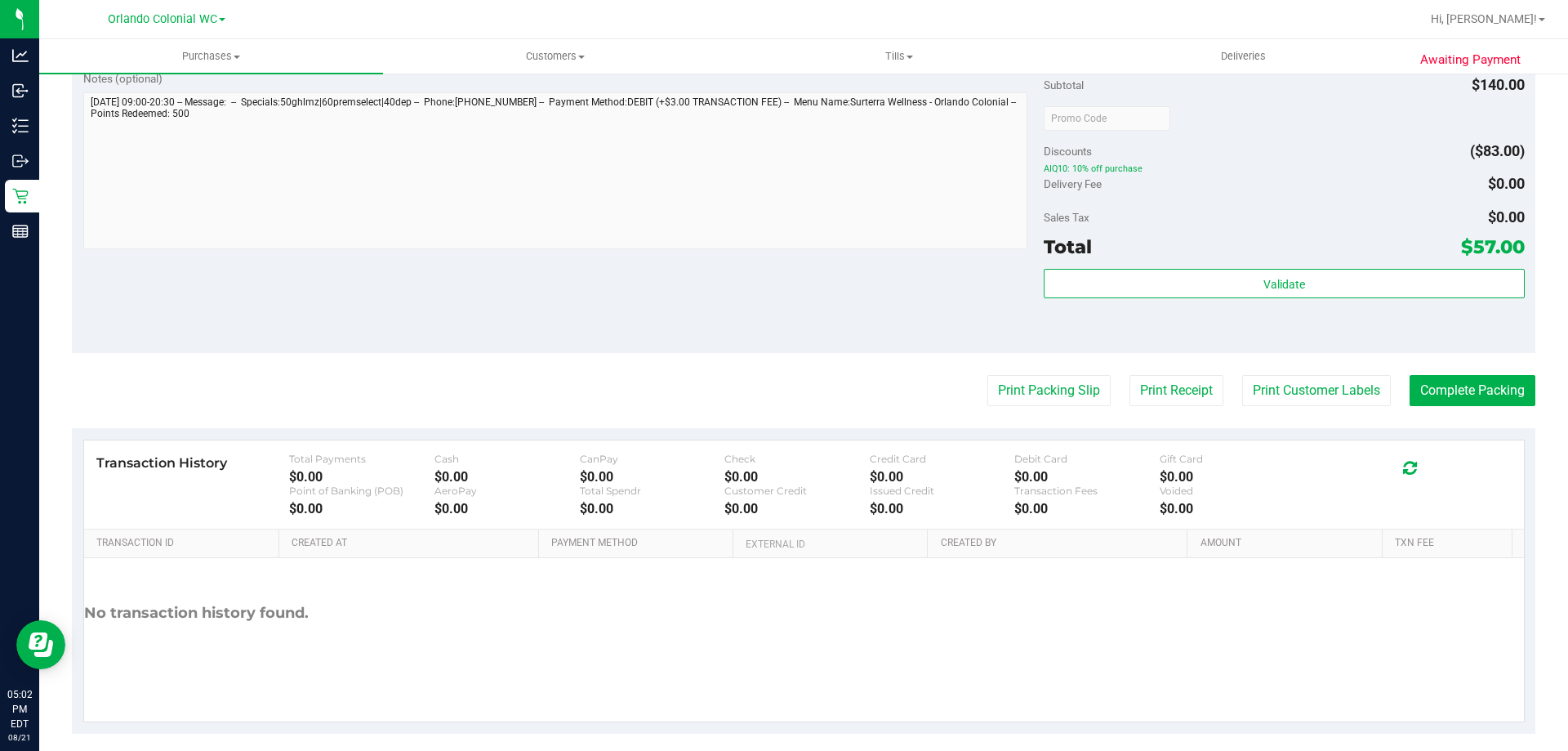
scroll to position [931, 0]
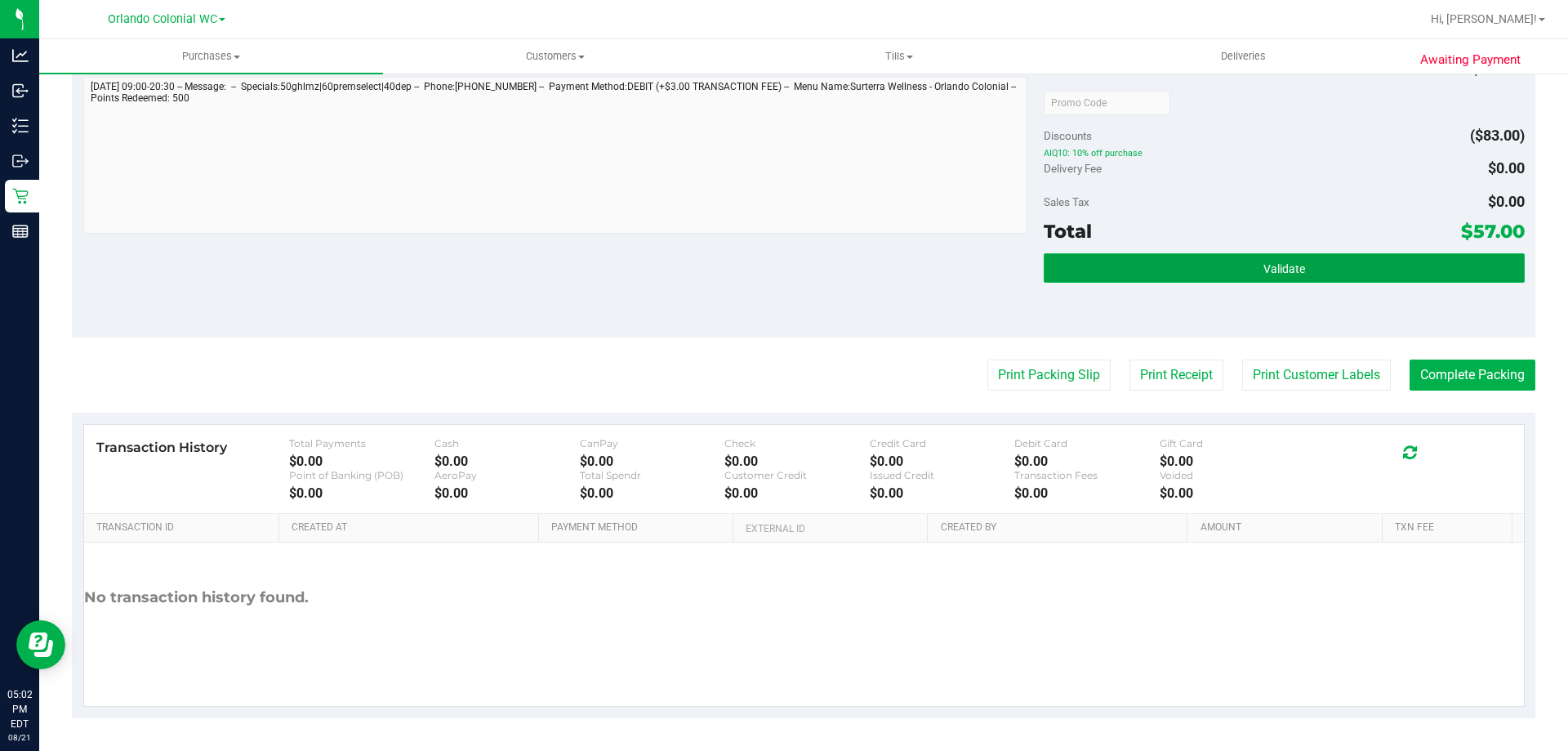
click at [1183, 269] on button "Validate" at bounding box center [1284, 268] width 481 height 29
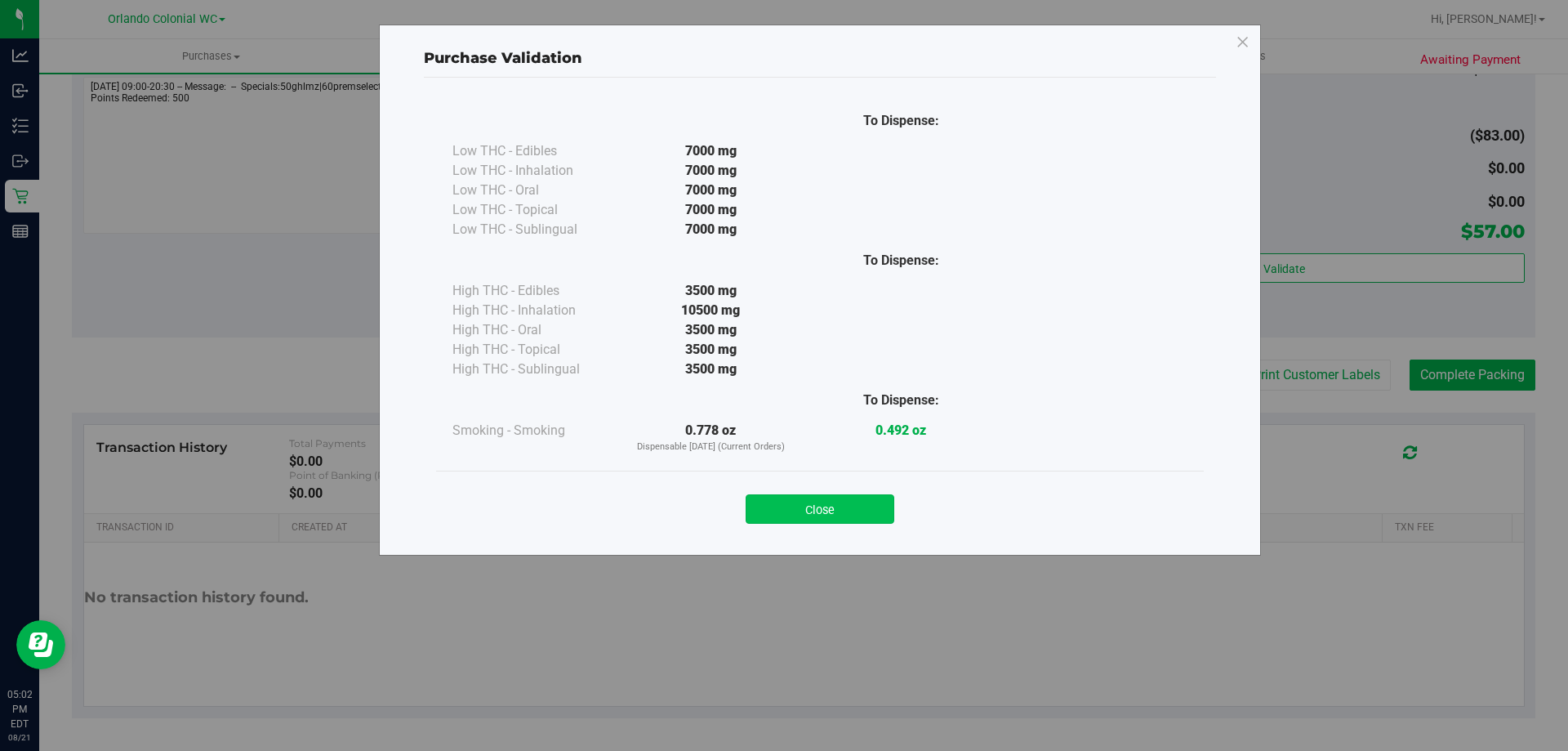
click at [868, 515] on button "Close" at bounding box center [820, 509] width 149 height 29
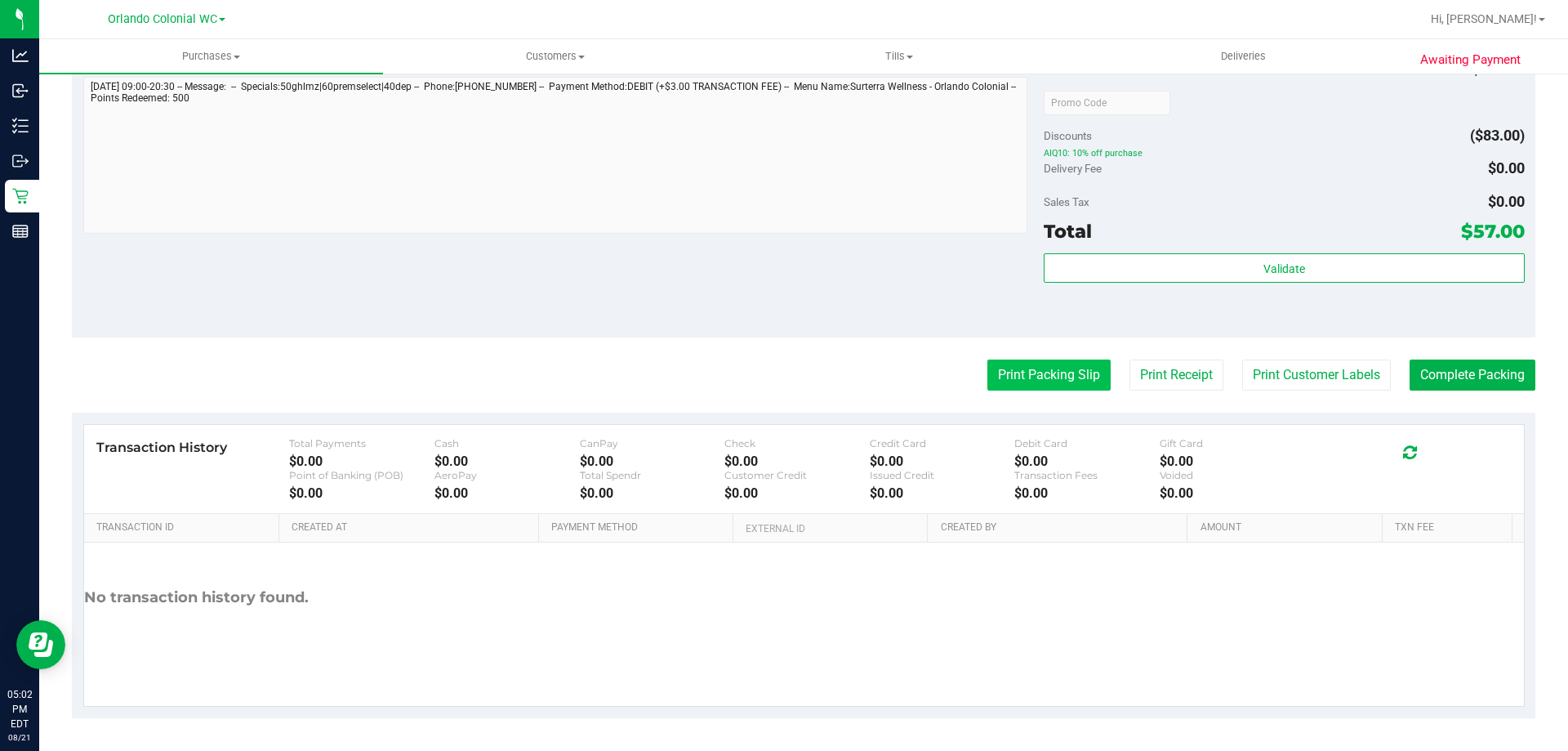
click at [1044, 380] on button "Print Packing Slip" at bounding box center [1049, 375] width 123 height 31
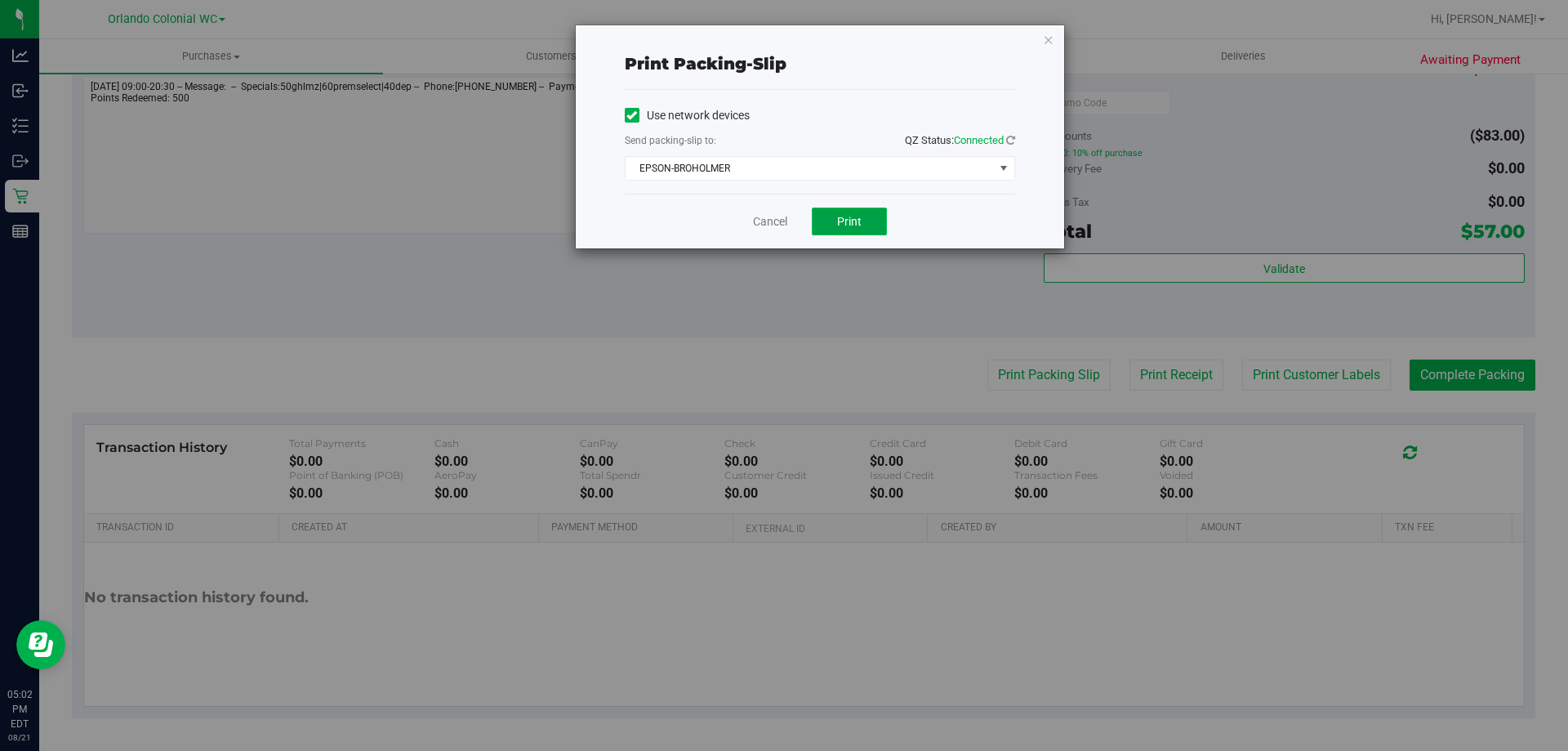
click at [850, 221] on span "Print" at bounding box center [849, 221] width 24 height 13
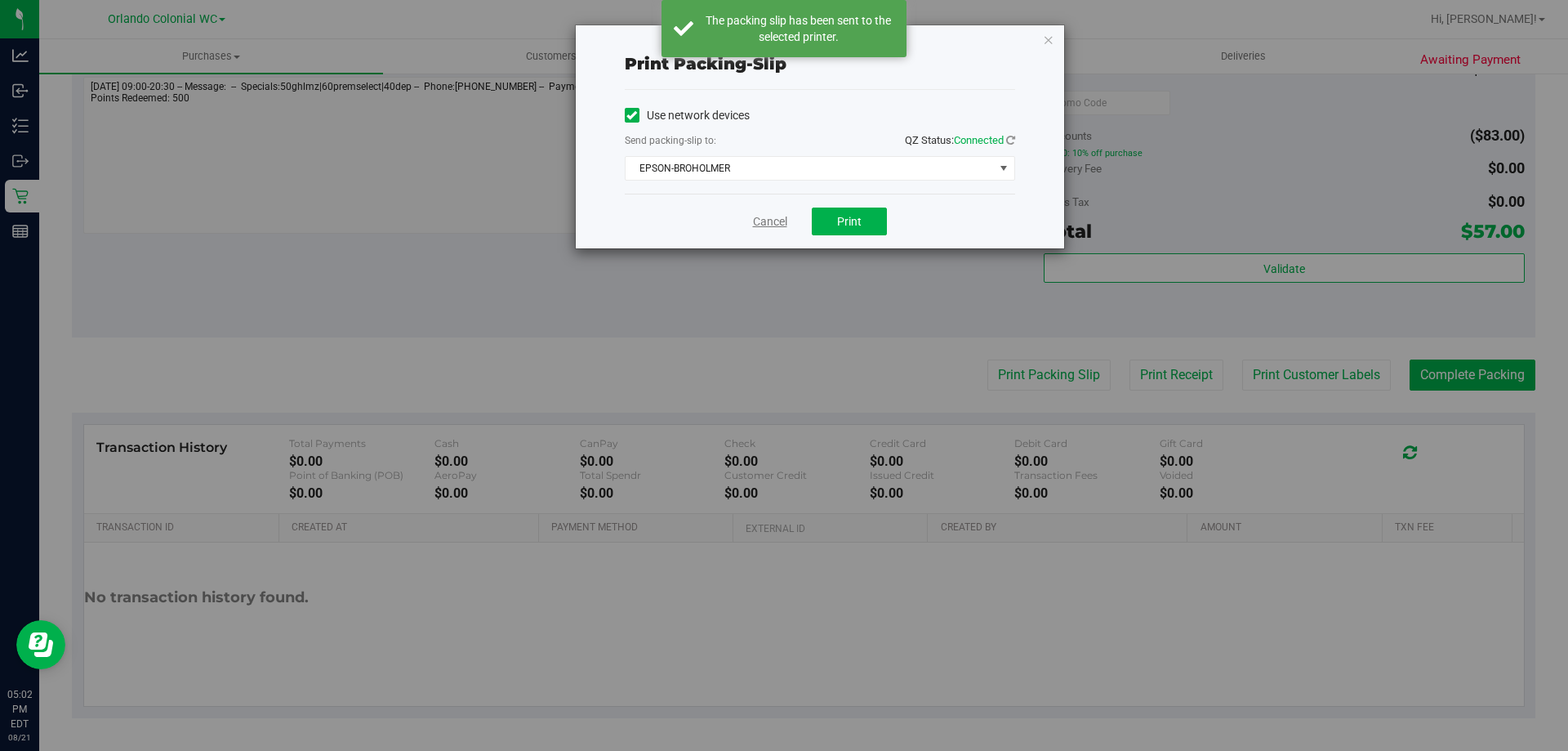
click at [777, 223] on link "Cancel" at bounding box center [770, 222] width 34 height 18
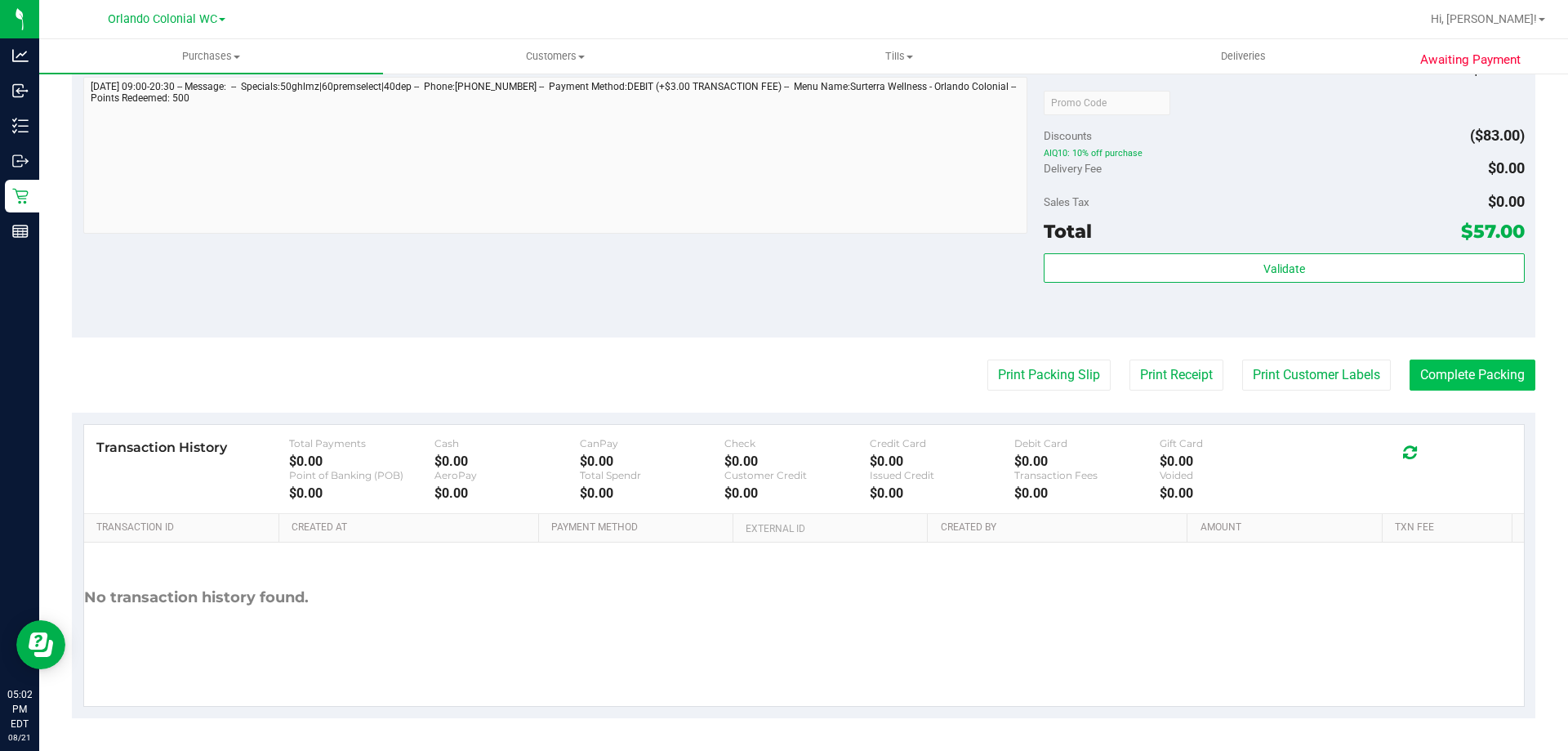
click at [1487, 372] on button "Complete Packing" at bounding box center [1473, 375] width 126 height 31
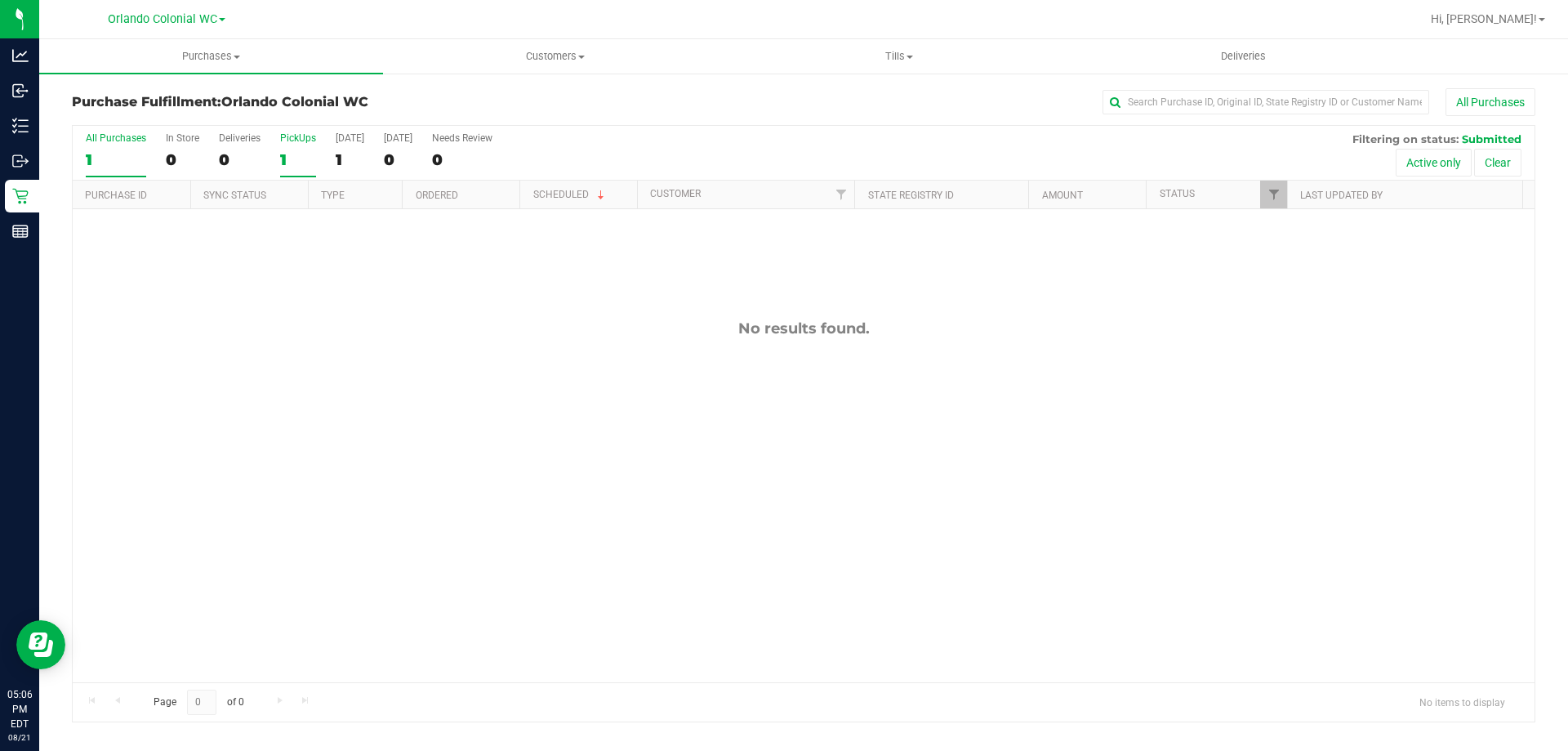
click at [294, 141] on div "PickUps" at bounding box center [298, 138] width 36 height 12
click at [0, 0] on input "PickUps 1" at bounding box center [0, 0] width 0 height 0
click at [223, 149] on label "Deliveries 0" at bounding box center [240, 155] width 42 height 45
click at [0, 0] on input "Deliveries 0" at bounding box center [0, 0] width 0 height 0
click at [299, 155] on div "0" at bounding box center [298, 160] width 36 height 19
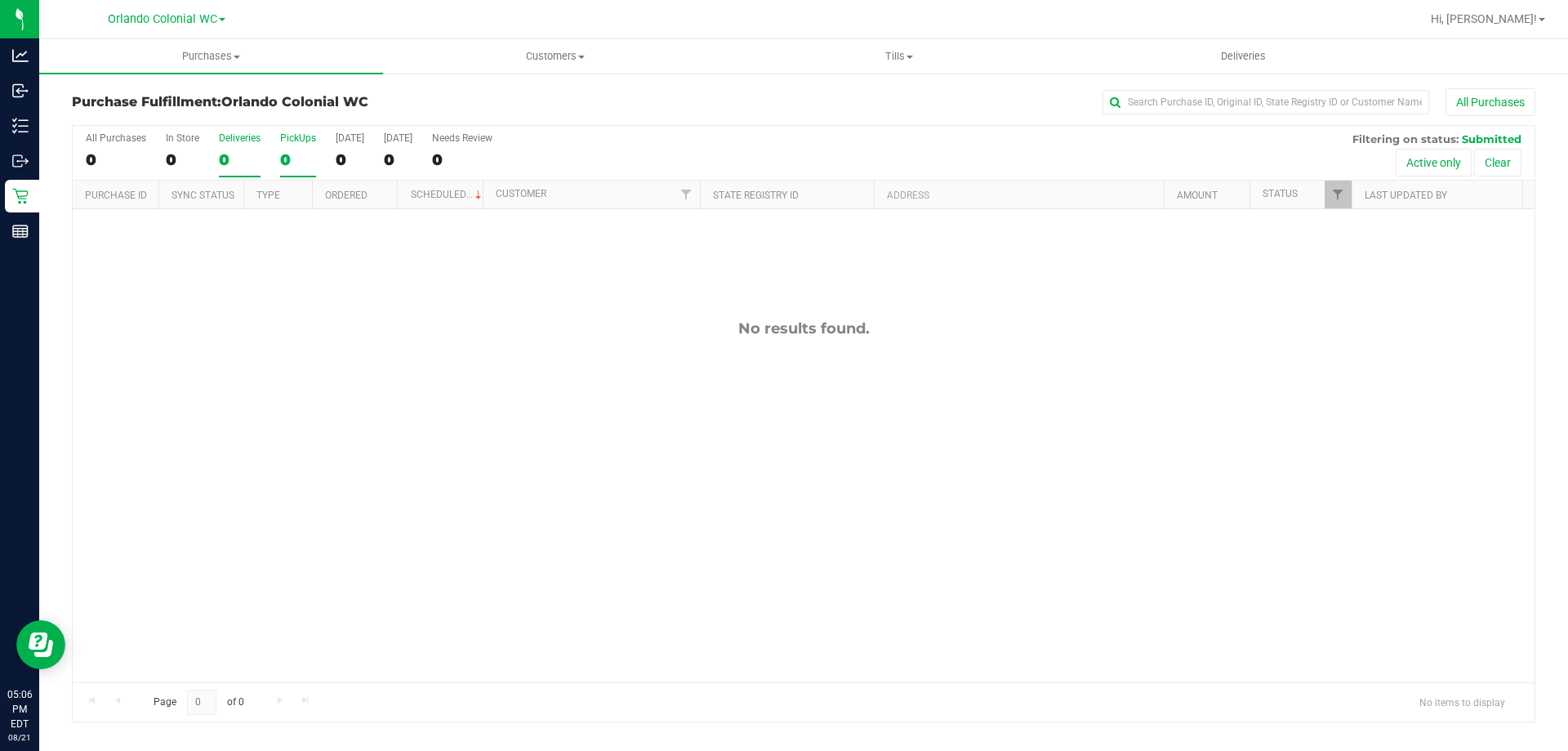
click at [0, 0] on input "PickUps 0" at bounding box center [0, 0] width 0 height 0
